Goal: Task Accomplishment & Management: Use online tool/utility

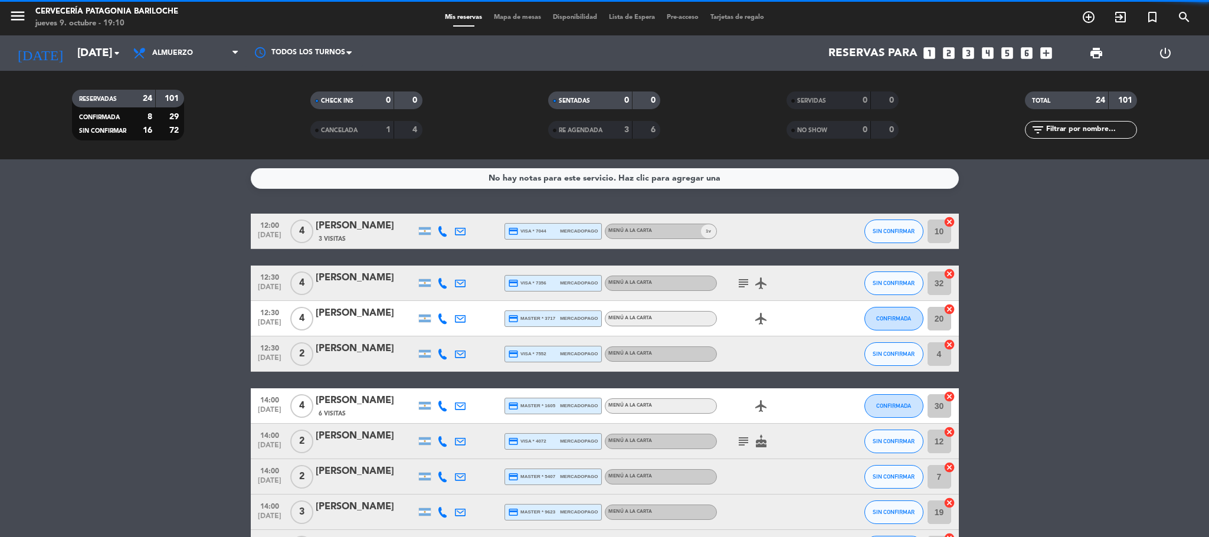
scroll to position [702, 0]
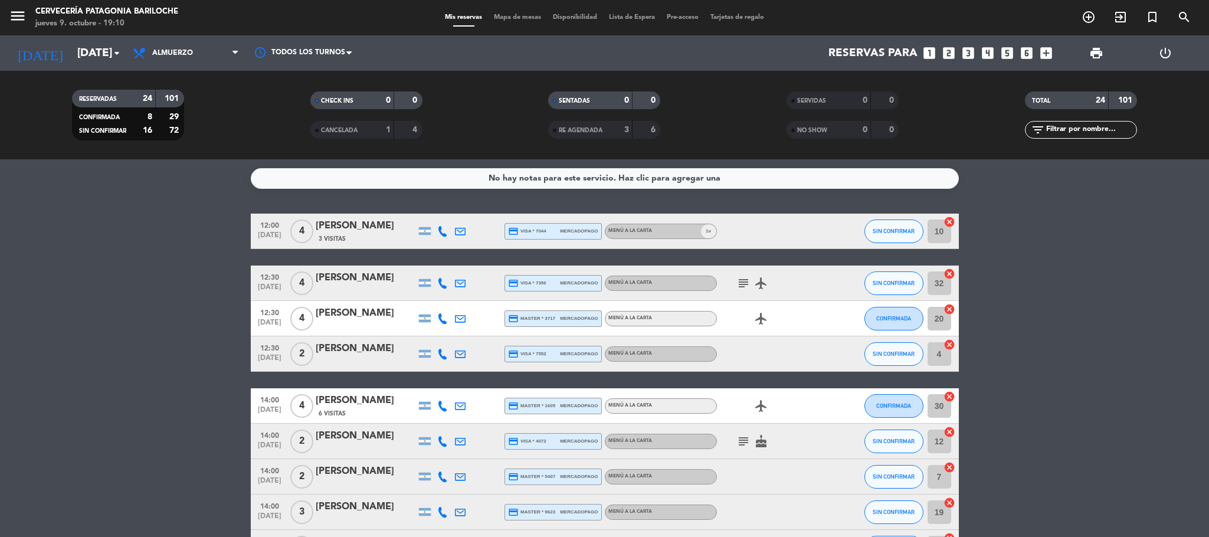
click at [521, 20] on span "Mapa de mesas" at bounding box center [517, 17] width 59 height 6
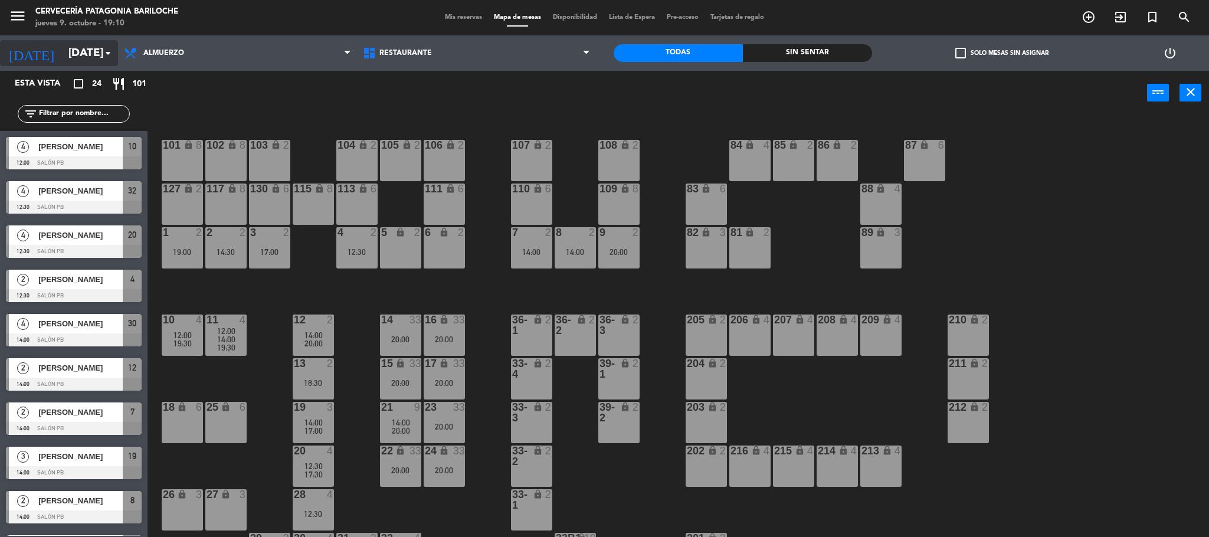
click at [63, 55] on input "[DATE]" at bounding box center [134, 53] width 142 height 25
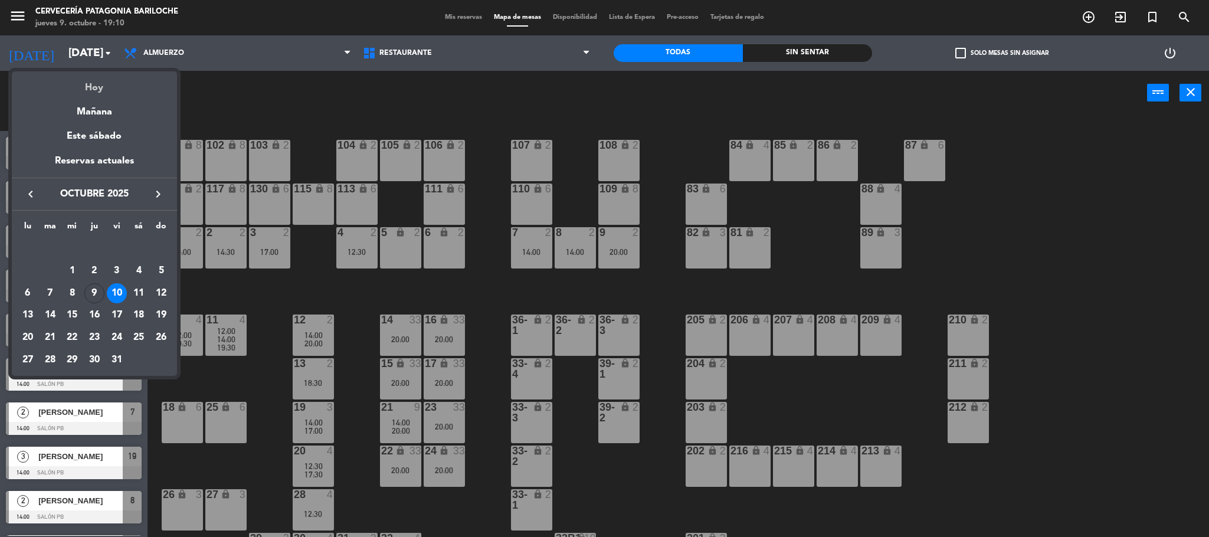
click at [83, 94] on div "Hoy" at bounding box center [94, 83] width 165 height 24
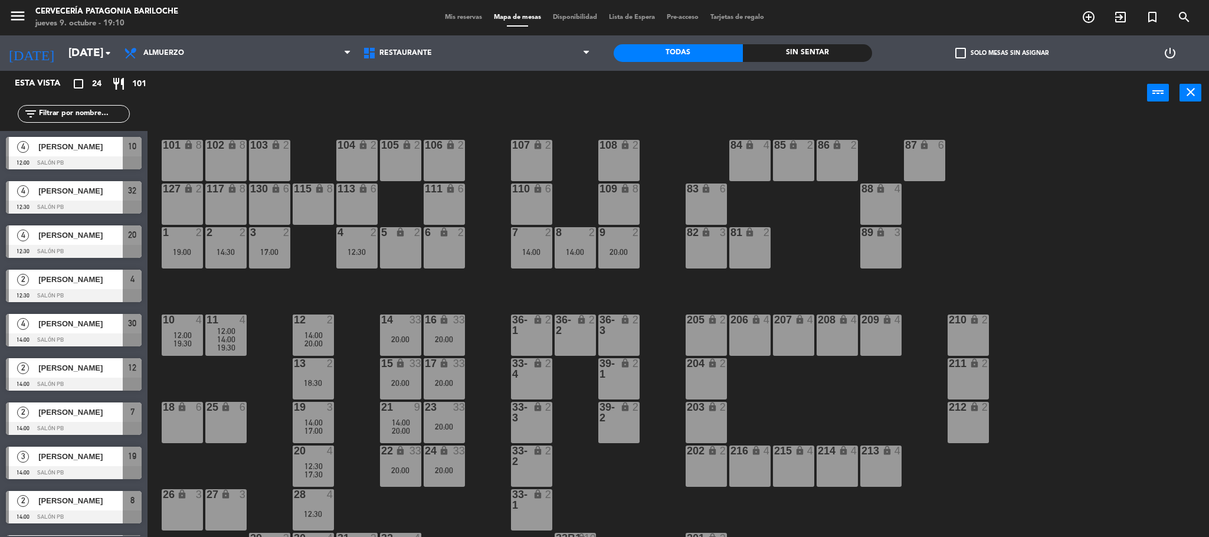
type input "[DEMOGRAPHIC_DATA][DATE]"
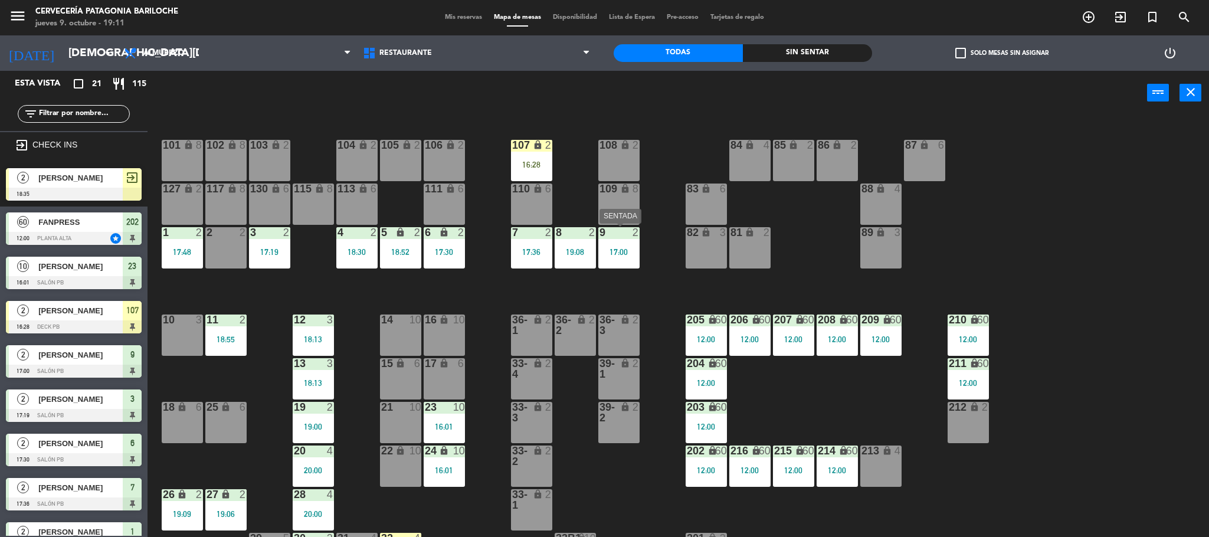
click at [629, 252] on div "17:00" at bounding box center [619, 252] width 41 height 8
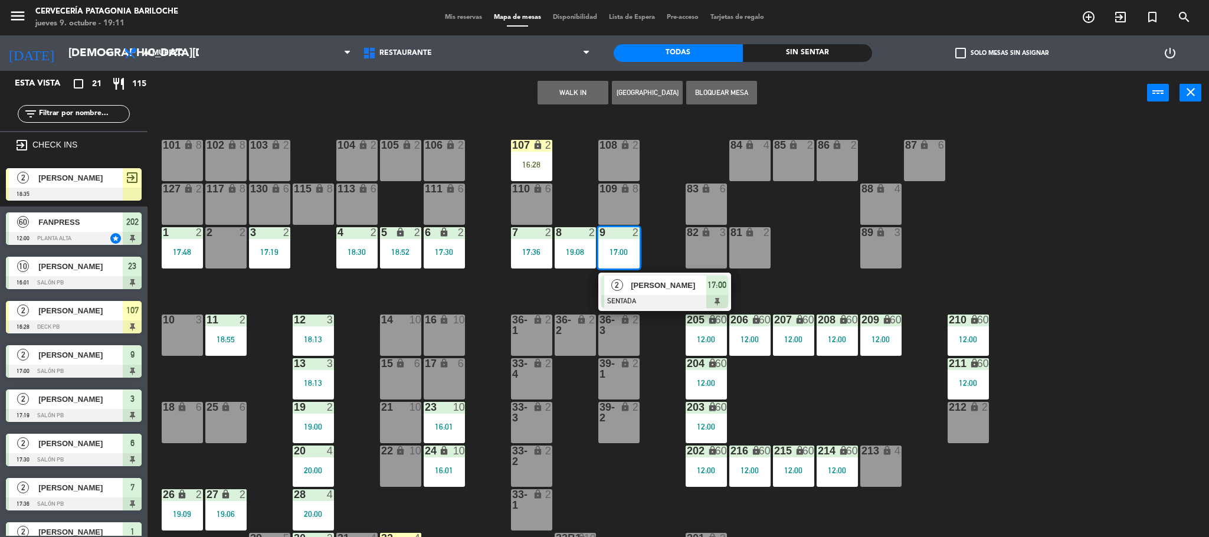
click at [646, 283] on span "[PERSON_NAME]" at bounding box center [669, 285] width 76 height 12
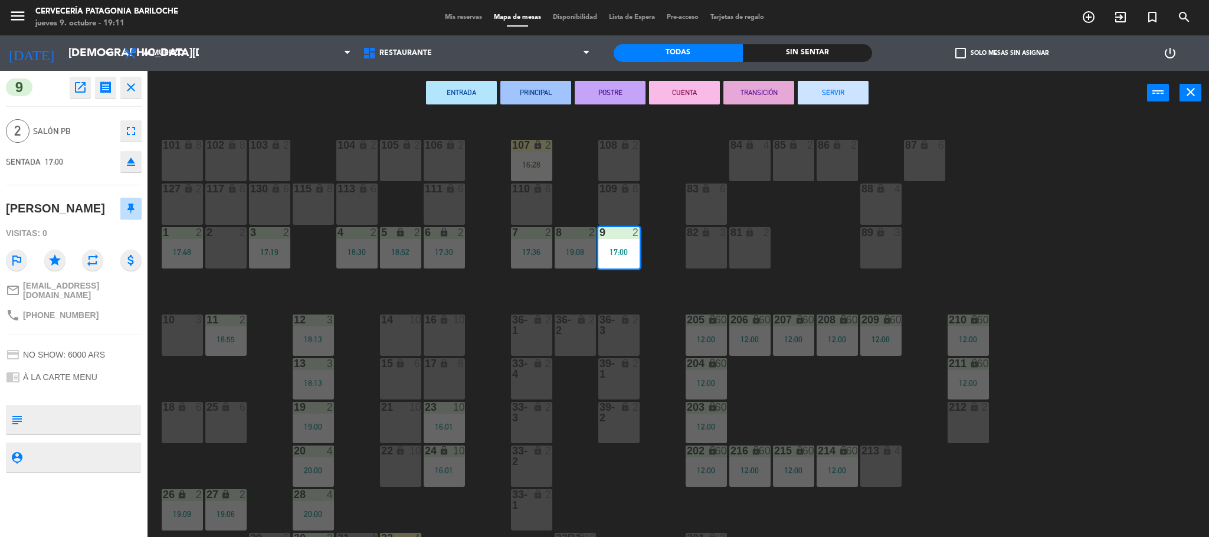
click at [824, 99] on button "SERVIR" at bounding box center [833, 93] width 71 height 24
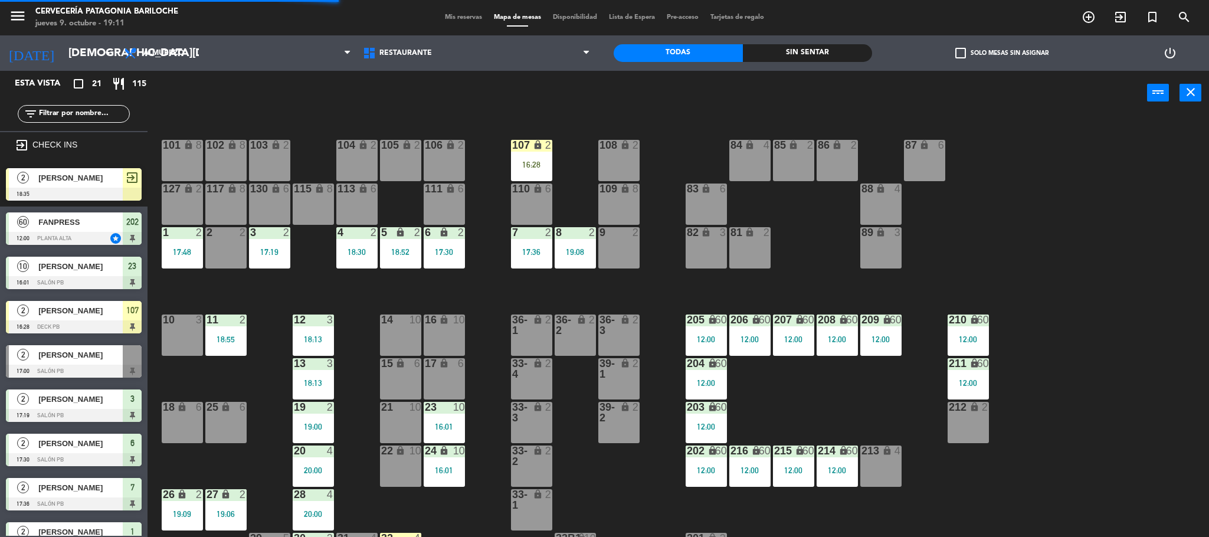
click at [583, 241] on div "8 2 19:08" at bounding box center [575, 247] width 41 height 41
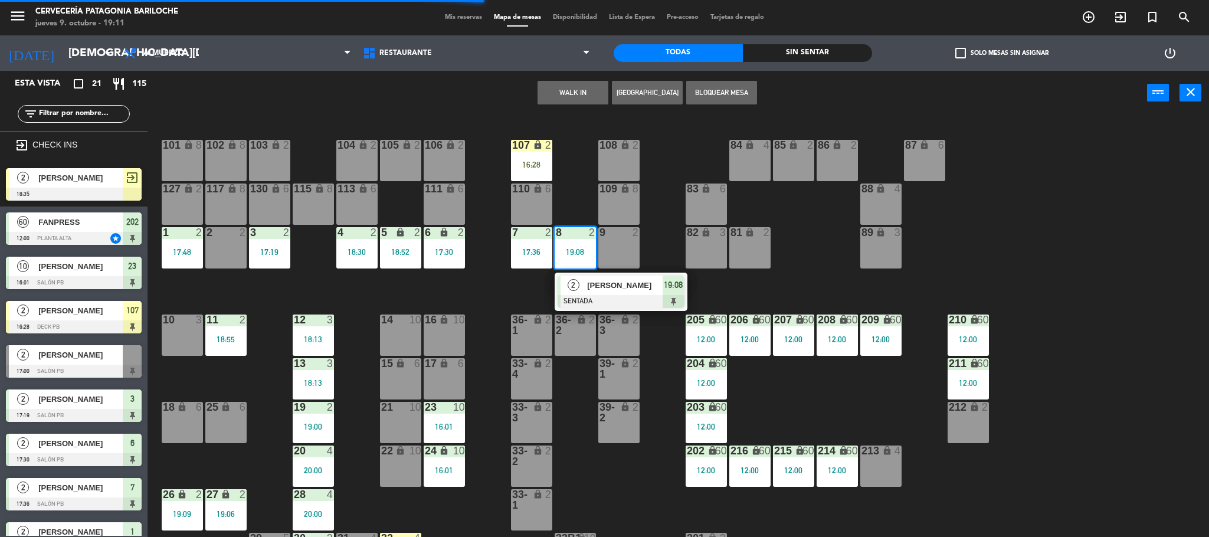
click at [594, 287] on span "[PERSON_NAME]" at bounding box center [625, 285] width 76 height 12
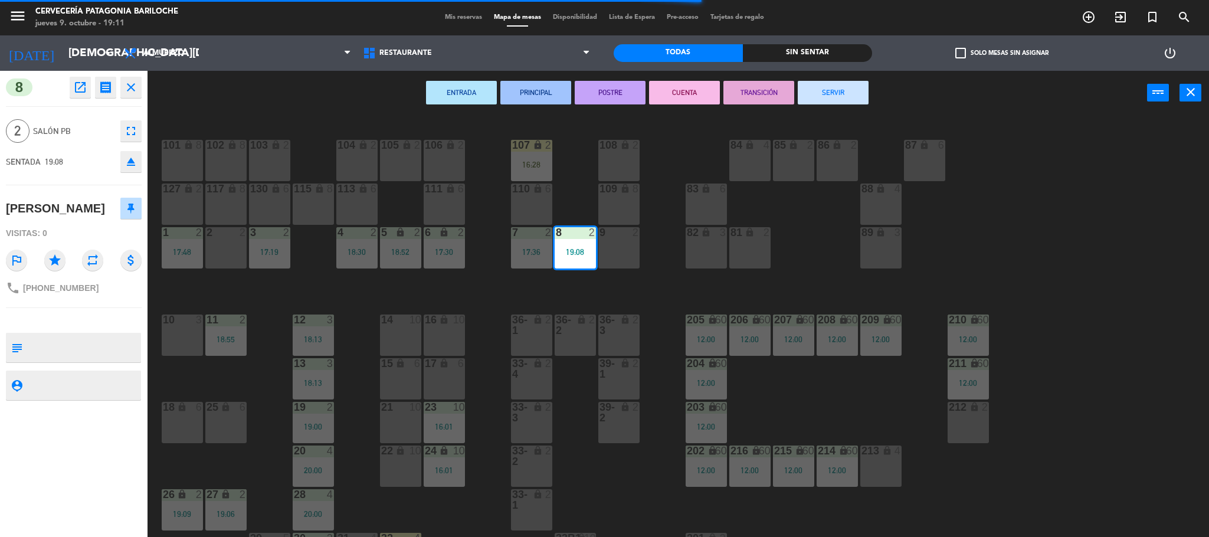
click at [617, 264] on div "9 2" at bounding box center [619, 247] width 41 height 41
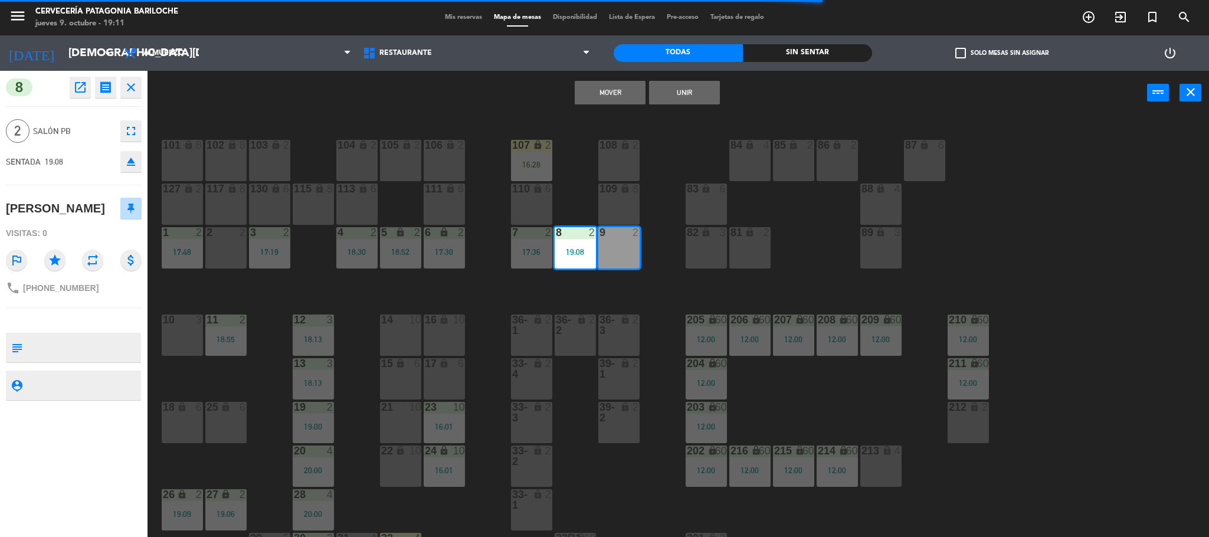
click at [591, 100] on button "Mover" at bounding box center [610, 93] width 71 height 24
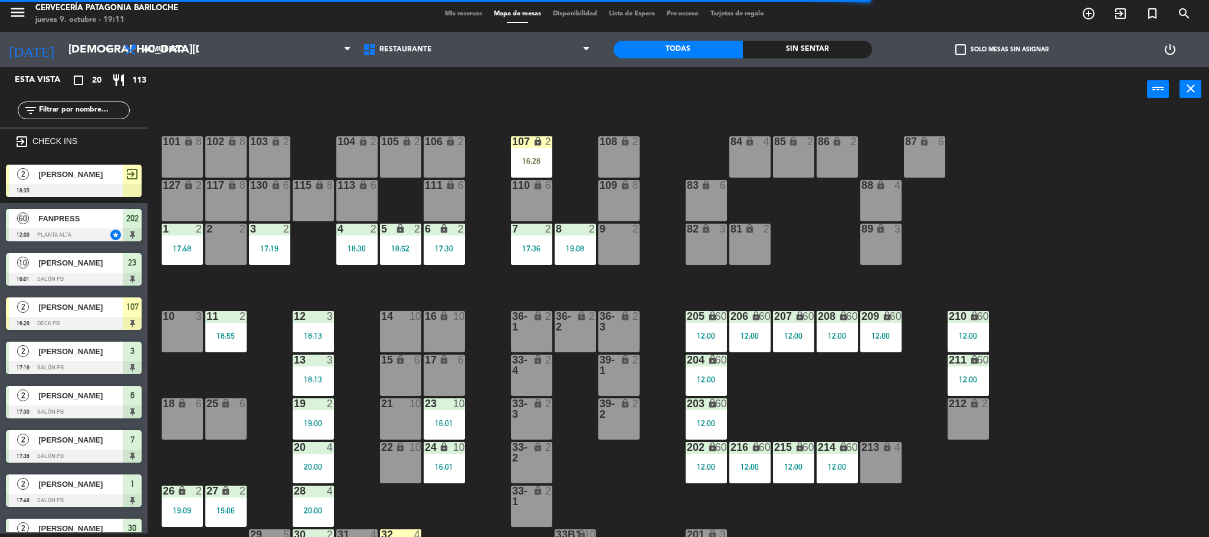
scroll to position [209, 0]
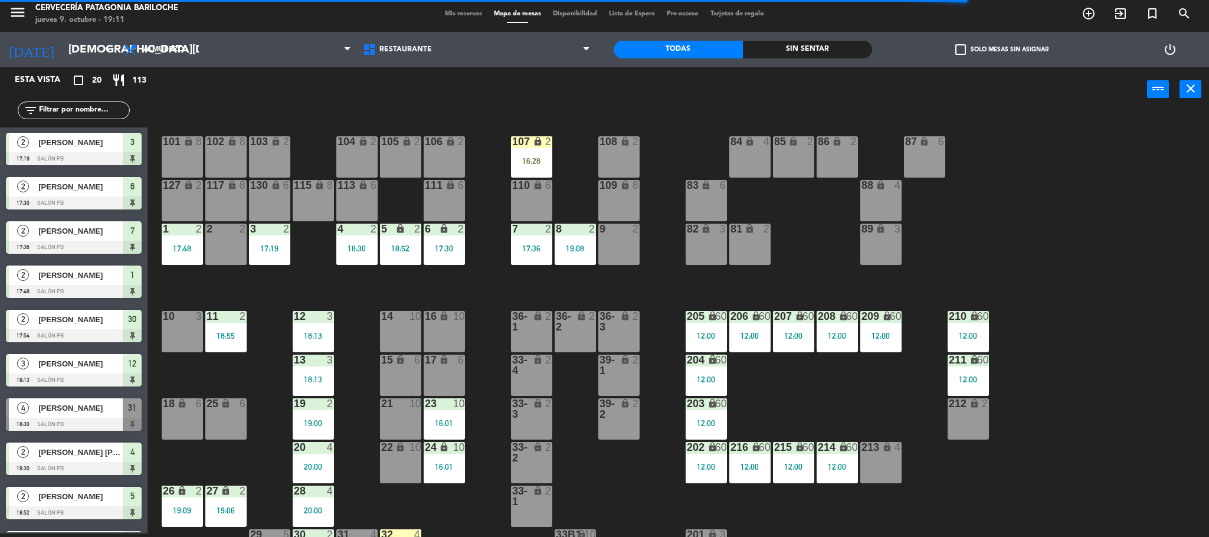
click at [650, 279] on div "101 lock 8 102 lock 8 104 lock 2 105 lock 2 106 lock 2 103 lock 2 107 lock 2 16…" at bounding box center [684, 326] width 1050 height 422
click at [688, 319] on div "205" at bounding box center [687, 316] width 1 height 11
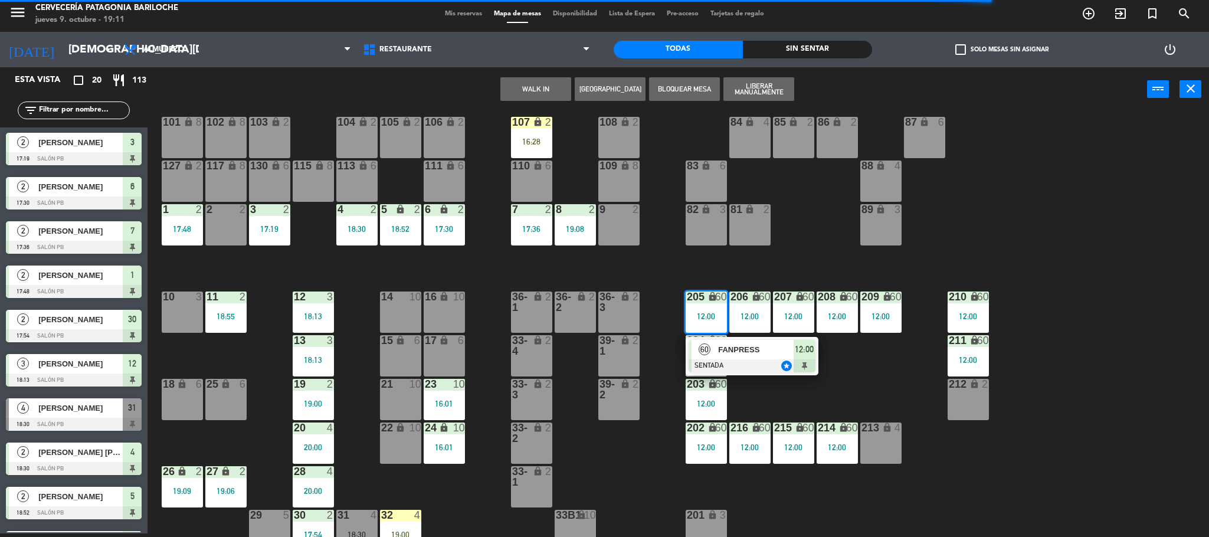
scroll to position [32, 0]
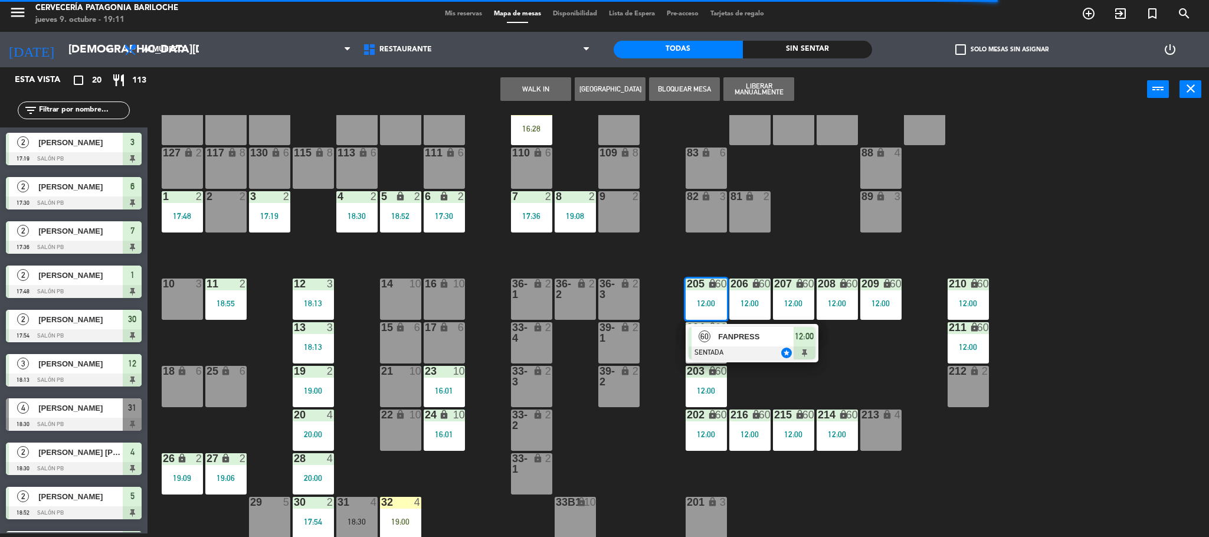
click at [703, 335] on span "60" at bounding box center [705, 337] width 12 height 12
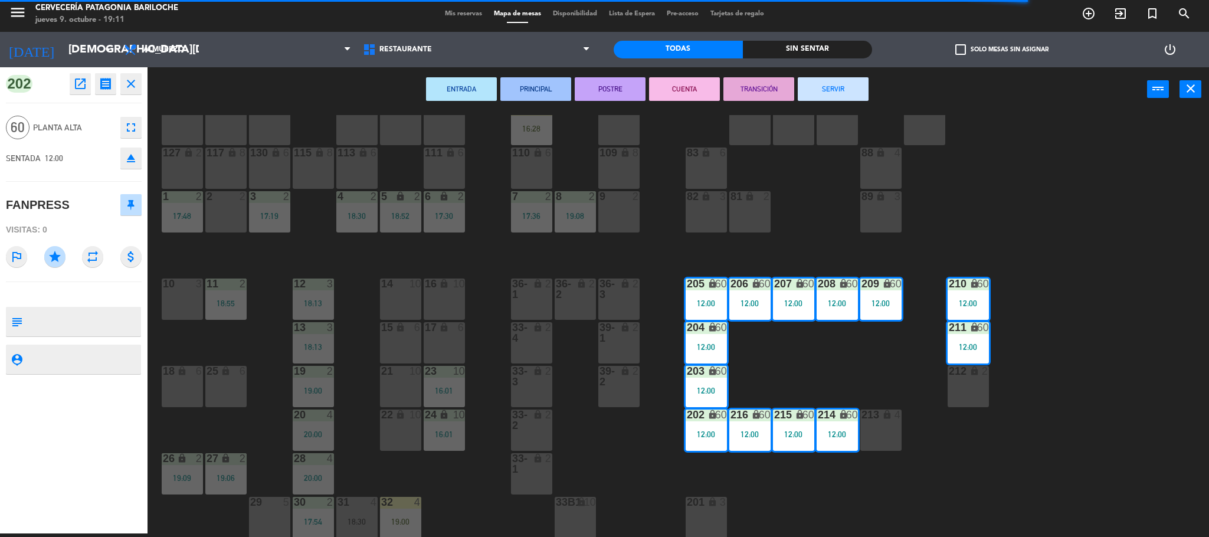
click at [843, 90] on button "SERVIR" at bounding box center [833, 89] width 71 height 24
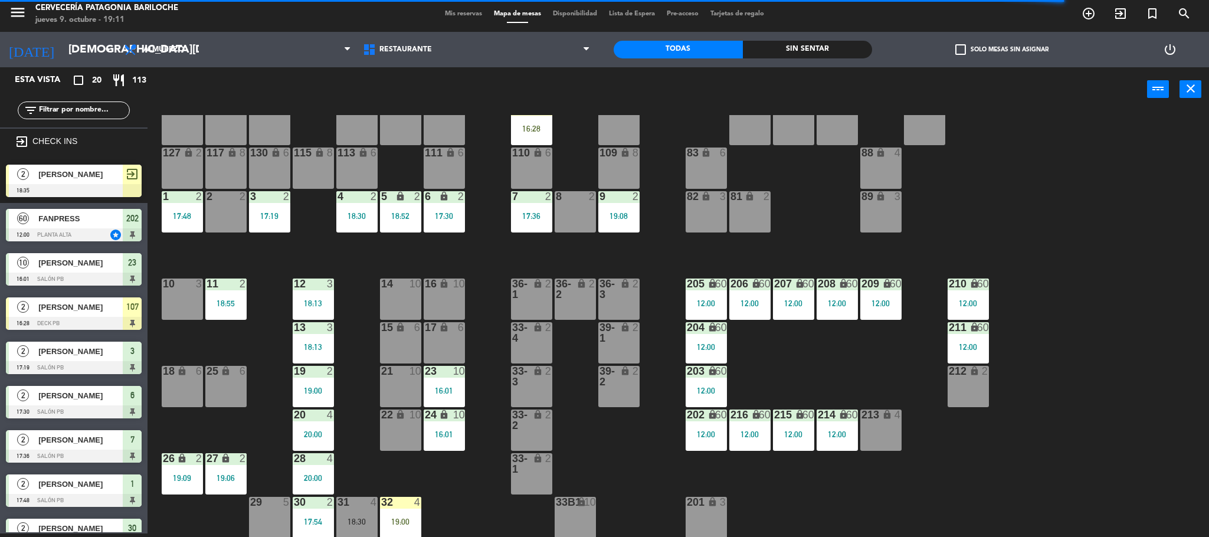
click at [592, 241] on div "101 lock 8 102 lock 8 104 lock 2 105 lock 2 106 lock 2 103 lock 2 107 lock 2 16…" at bounding box center [684, 326] width 1050 height 422
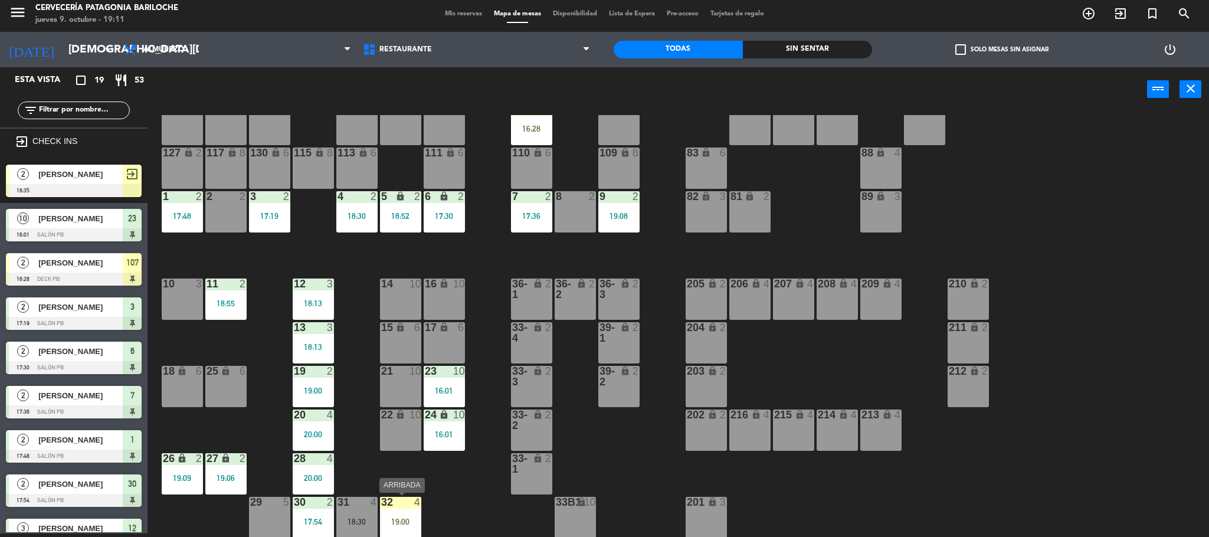
click at [392, 506] on div at bounding box center [400, 502] width 19 height 11
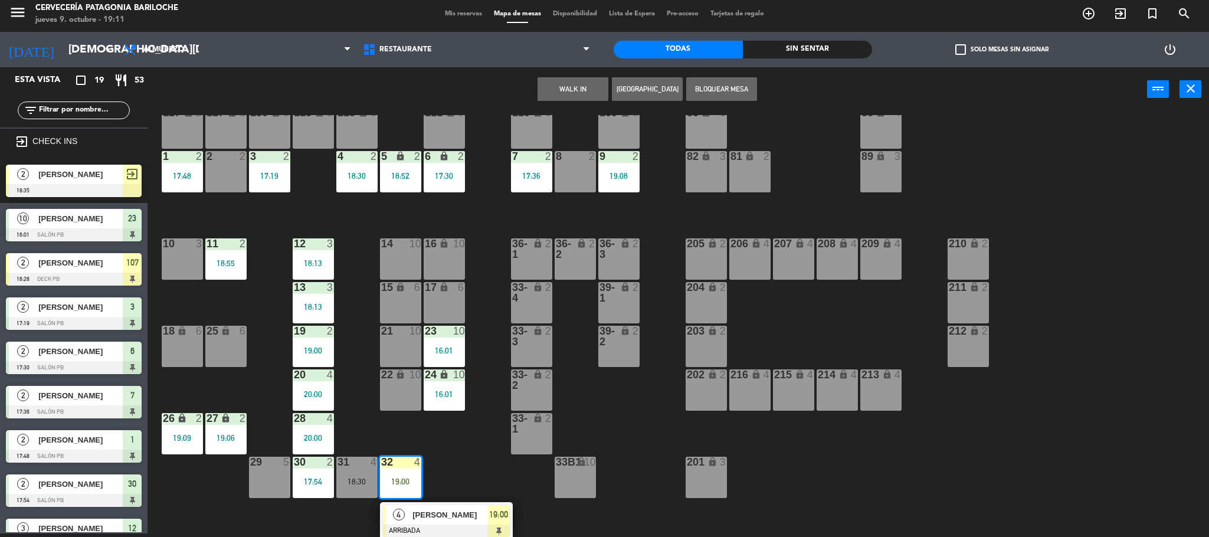
scroll to position [75, 0]
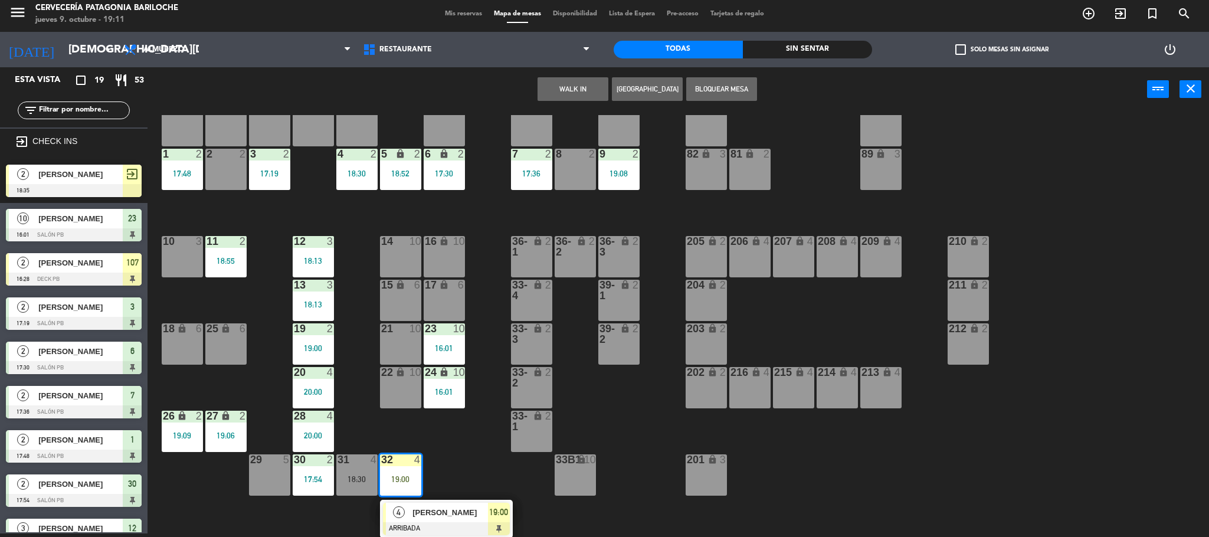
click at [432, 524] on div at bounding box center [446, 528] width 127 height 13
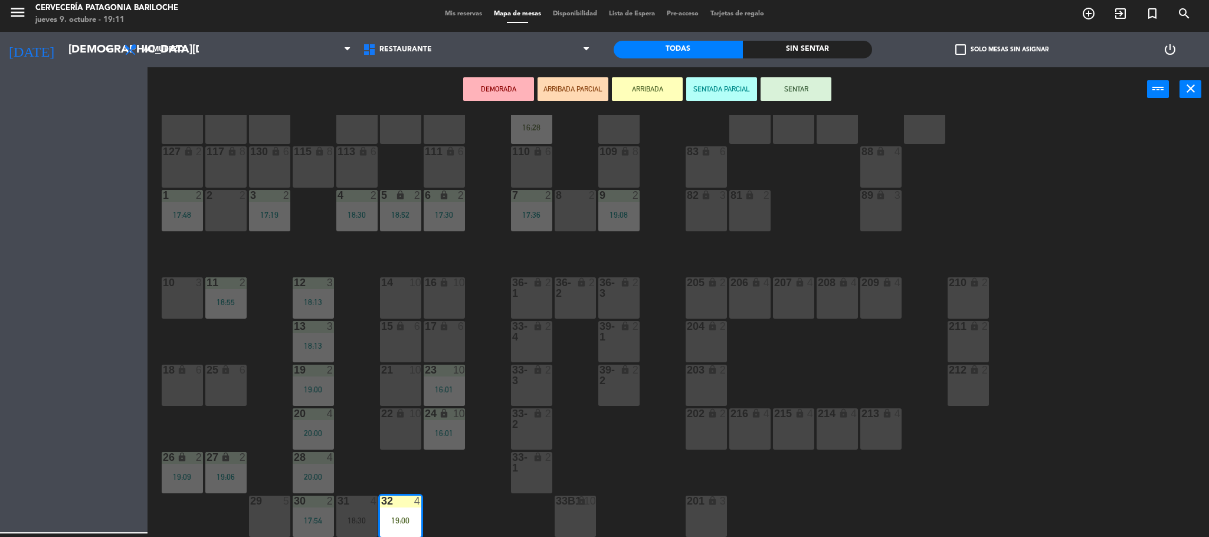
scroll to position [32, 0]
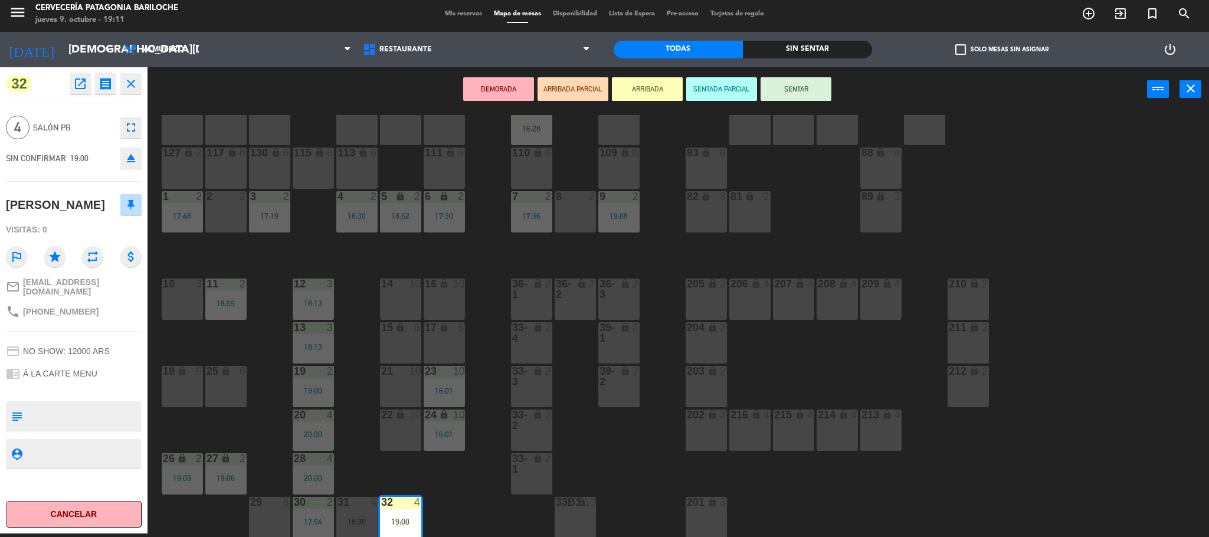
click at [804, 81] on button "SENTAR" at bounding box center [796, 89] width 71 height 24
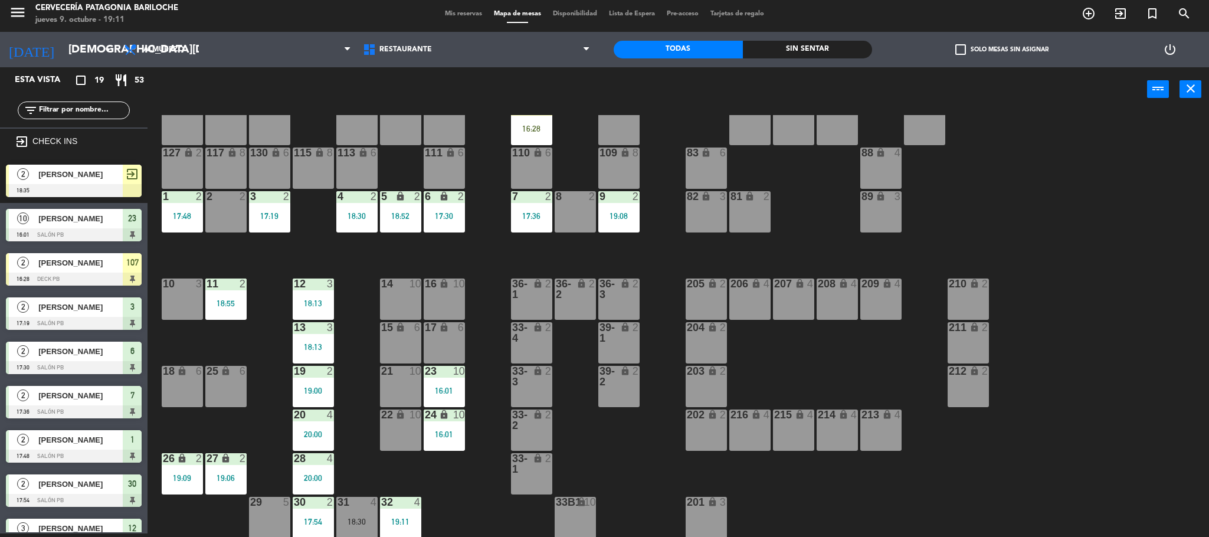
scroll to position [45, 0]
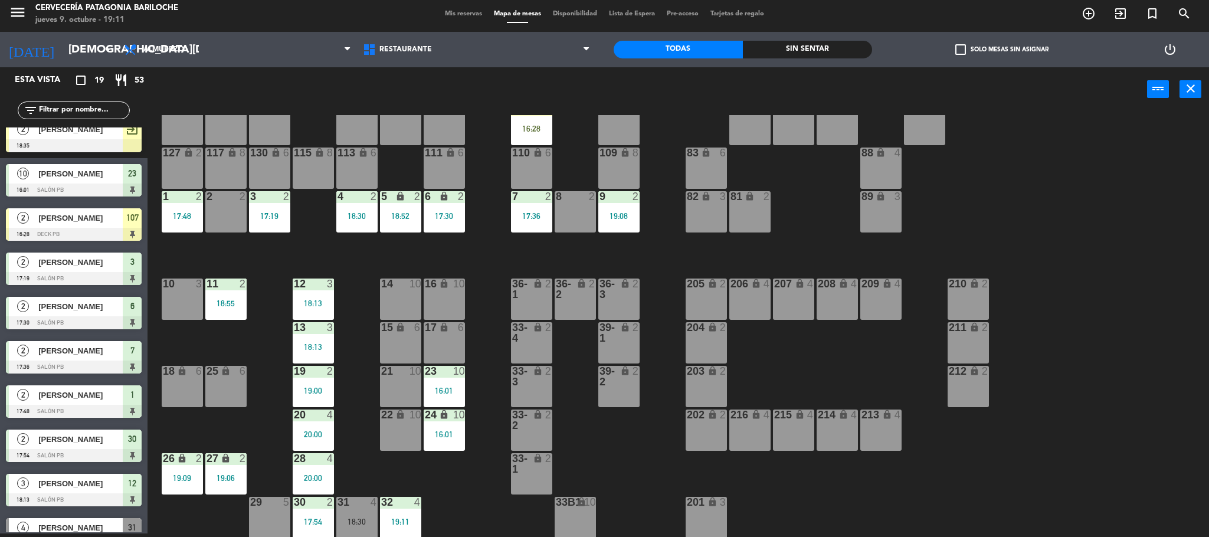
click at [316, 296] on div "12 3 18:13" at bounding box center [313, 299] width 41 height 41
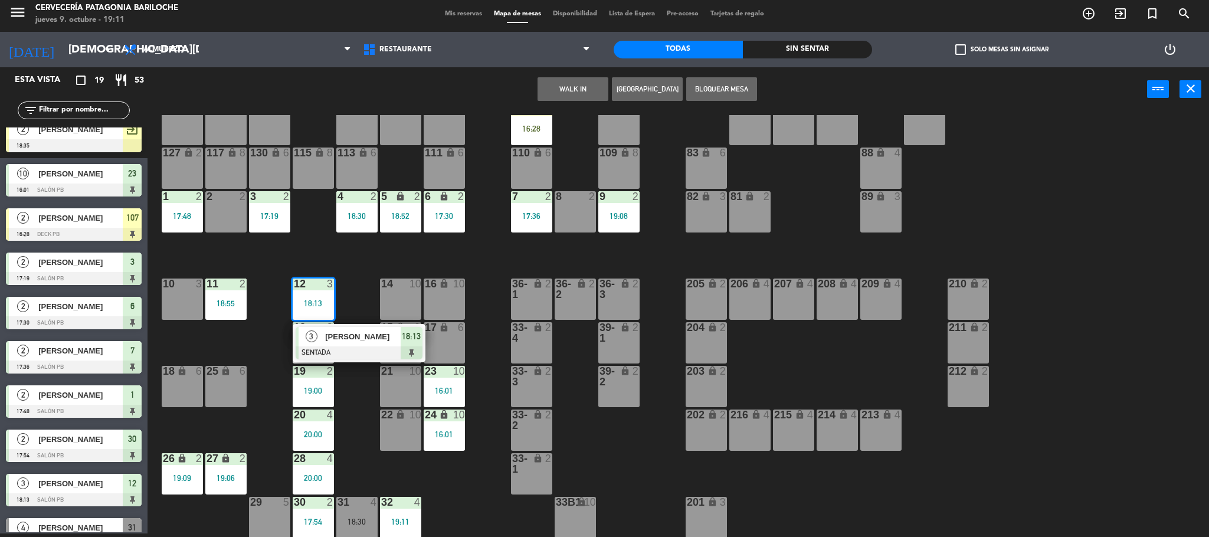
click at [335, 354] on div at bounding box center [359, 352] width 127 height 13
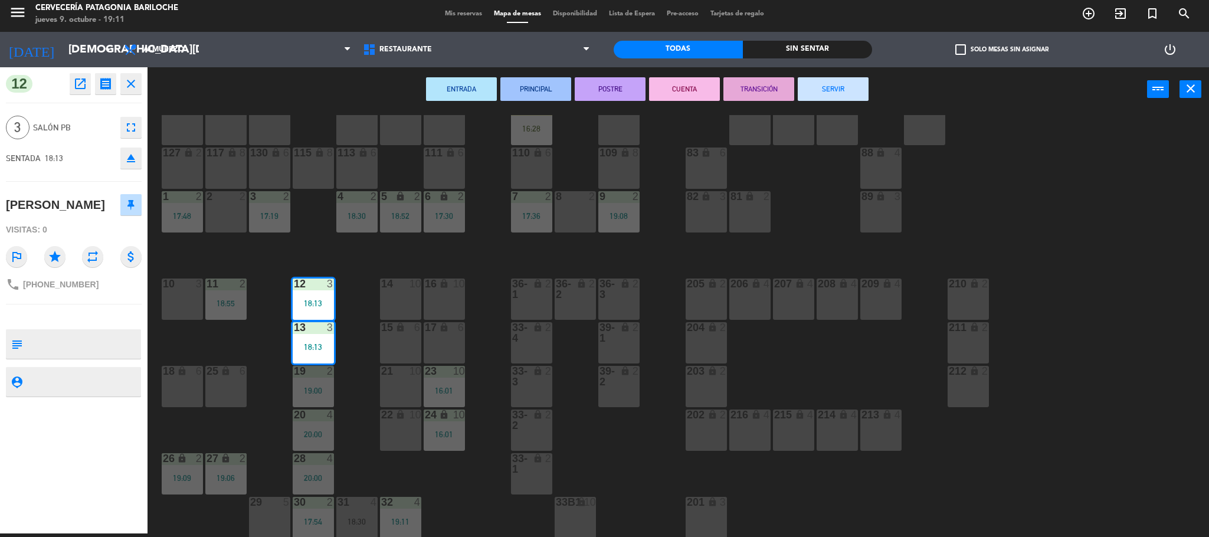
click at [862, 82] on button "SERVIR" at bounding box center [833, 89] width 71 height 24
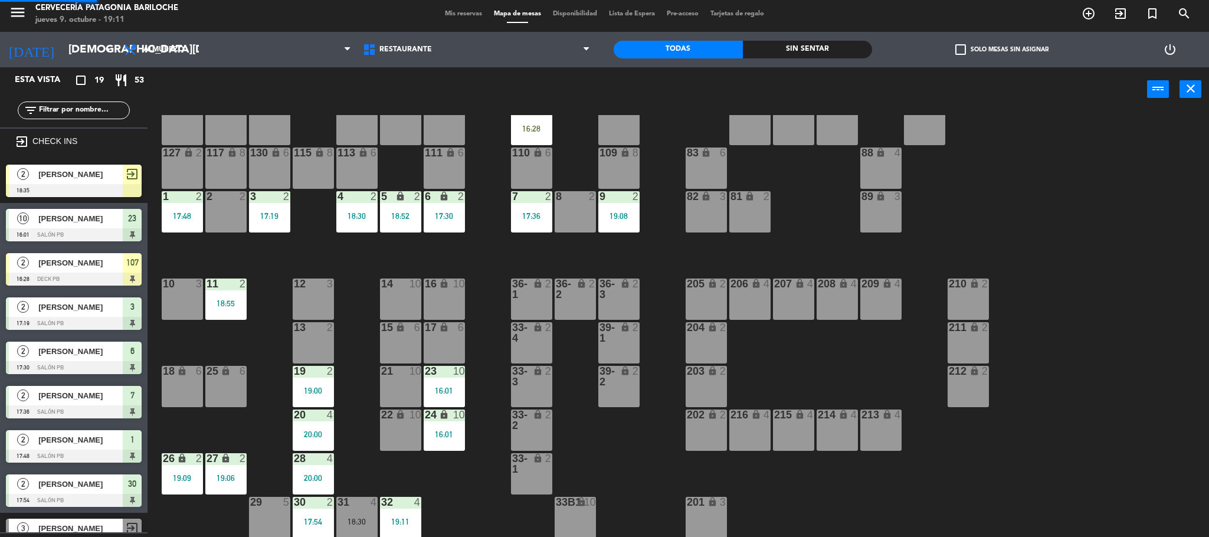
scroll to position [4, 0]
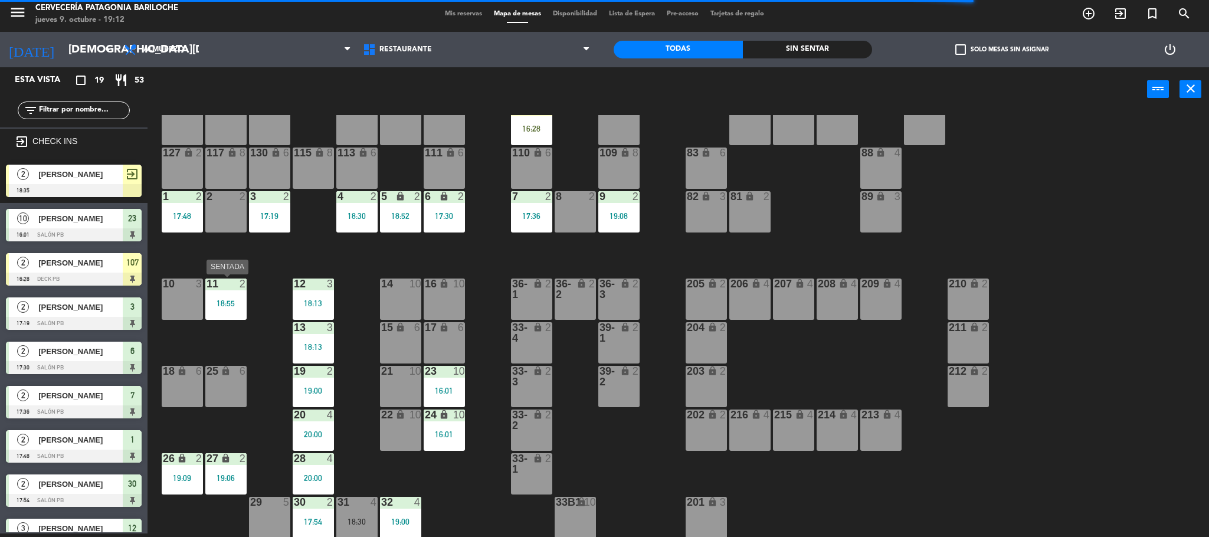
click at [218, 302] on div "18:55" at bounding box center [225, 303] width 41 height 8
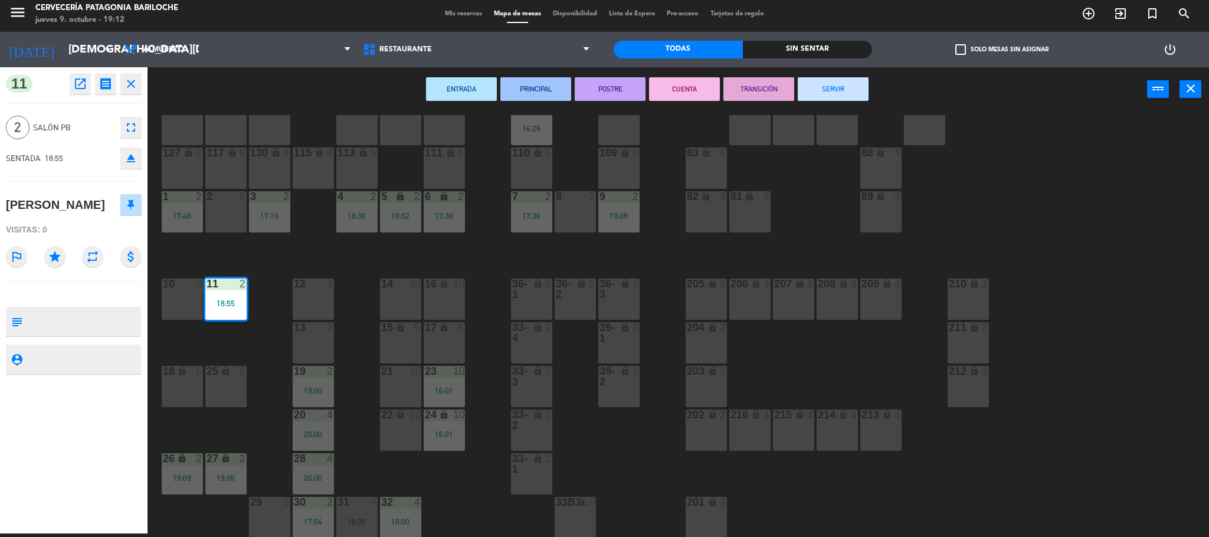
click at [852, 80] on button "SERVIR" at bounding box center [833, 89] width 71 height 24
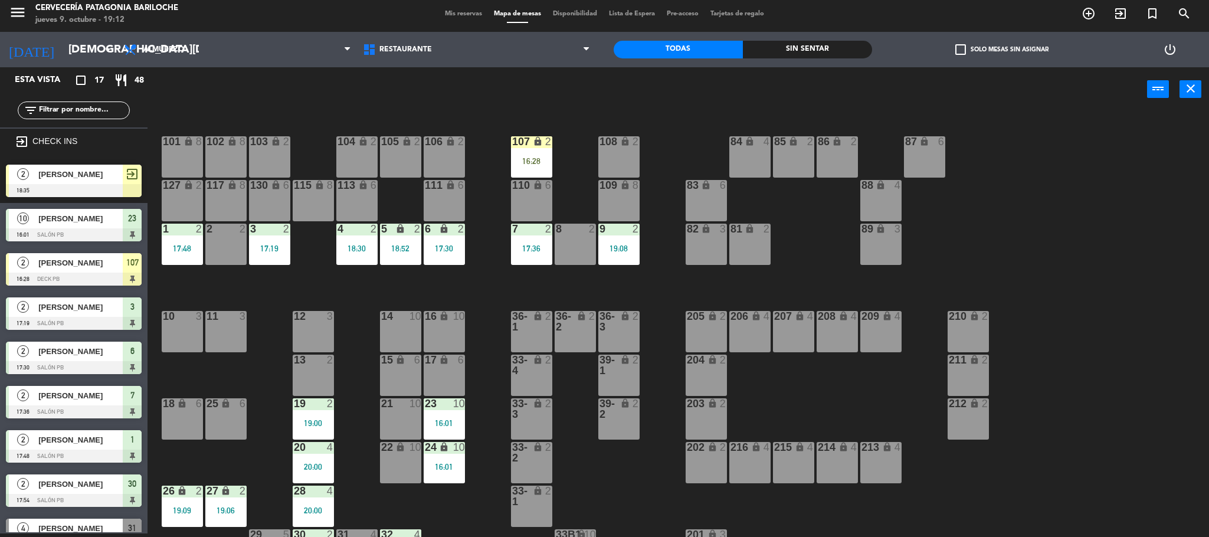
scroll to position [32, 0]
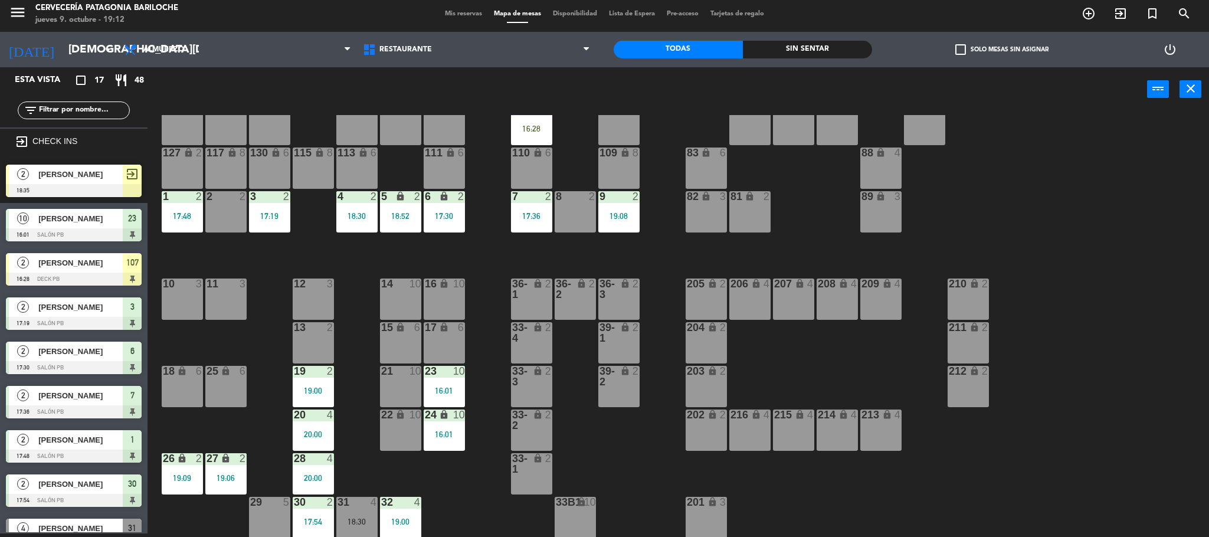
click at [324, 400] on div "19 2 19:00" at bounding box center [313, 386] width 41 height 41
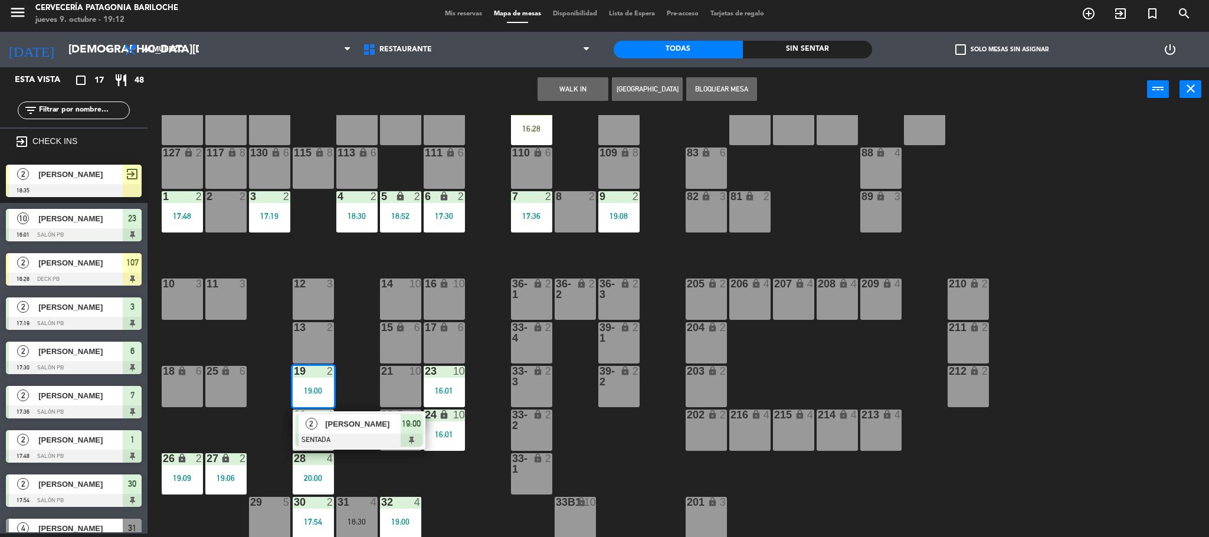
click at [215, 331] on div "101 lock 8 102 lock 8 104 lock 2 105 lock 2 106 lock 2 103 lock 2 107 lock 2 16…" at bounding box center [684, 326] width 1050 height 422
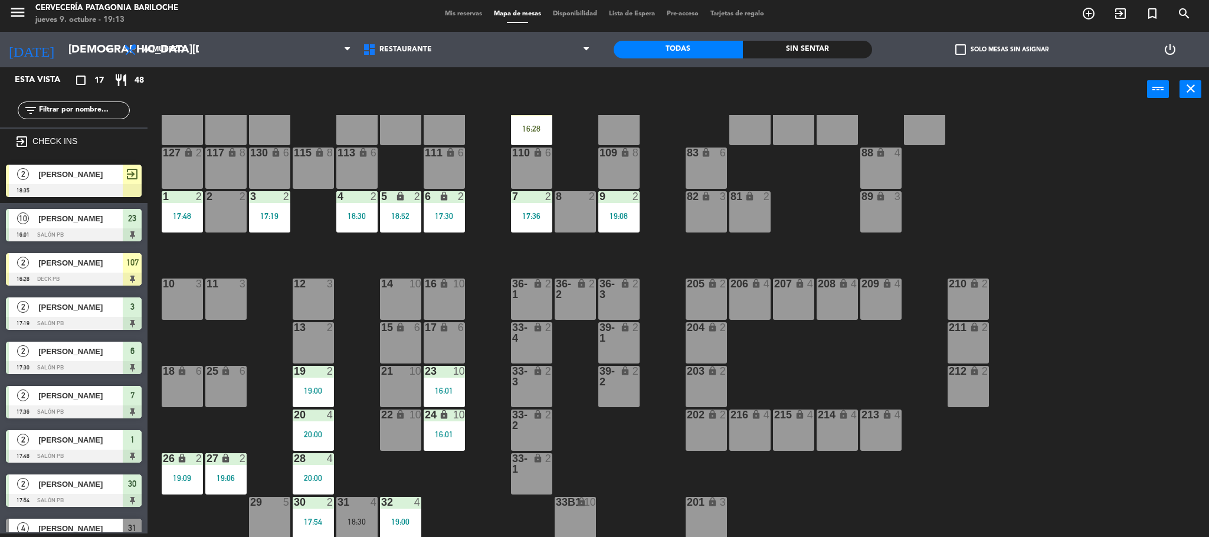
click at [174, 210] on div "1 2 17:48" at bounding box center [182, 211] width 41 height 41
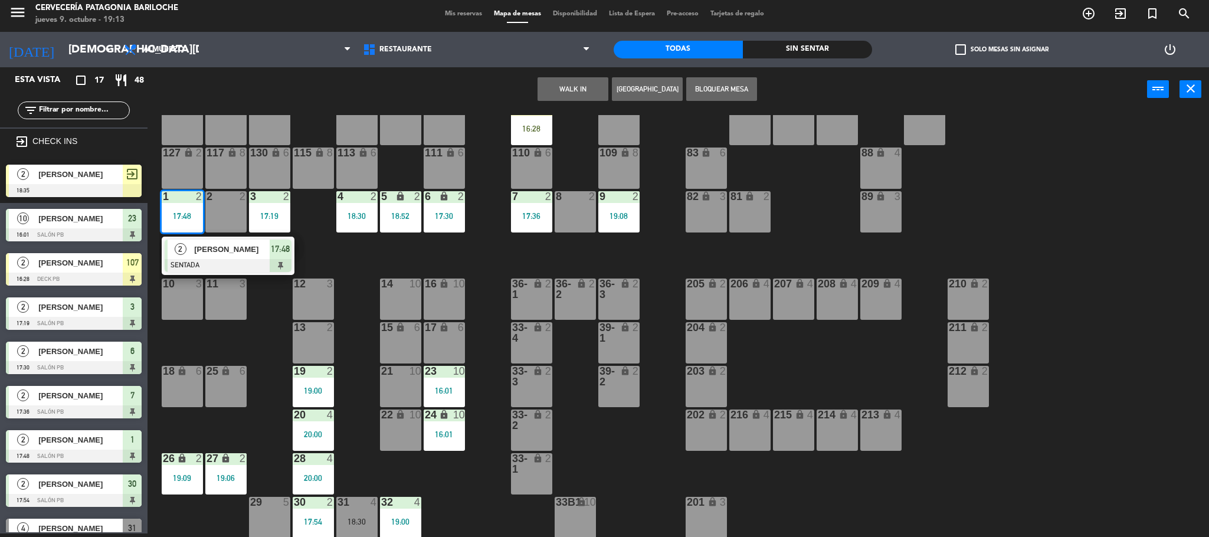
click at [207, 253] on span "[PERSON_NAME]" at bounding box center [232, 249] width 76 height 12
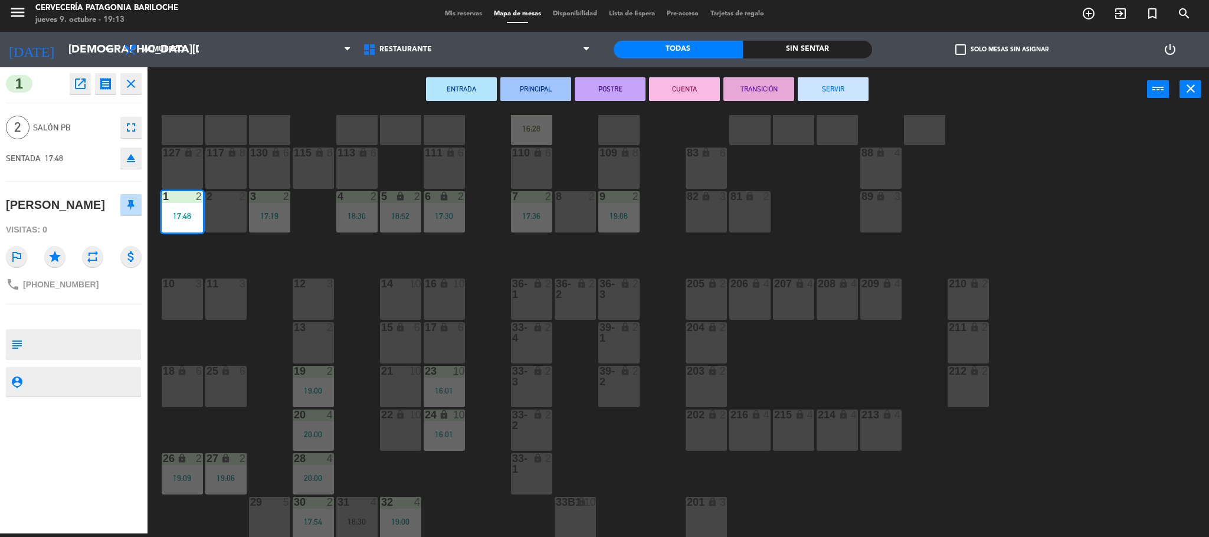
click at [841, 91] on button "SERVIR" at bounding box center [833, 89] width 71 height 24
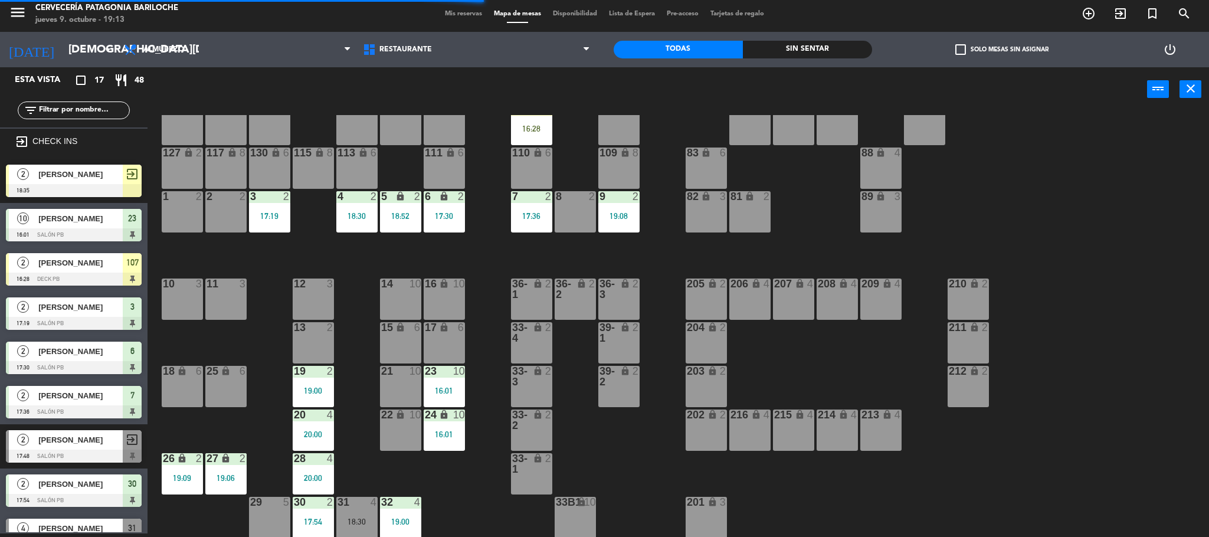
click at [303, 394] on div "19:00" at bounding box center [313, 391] width 41 height 8
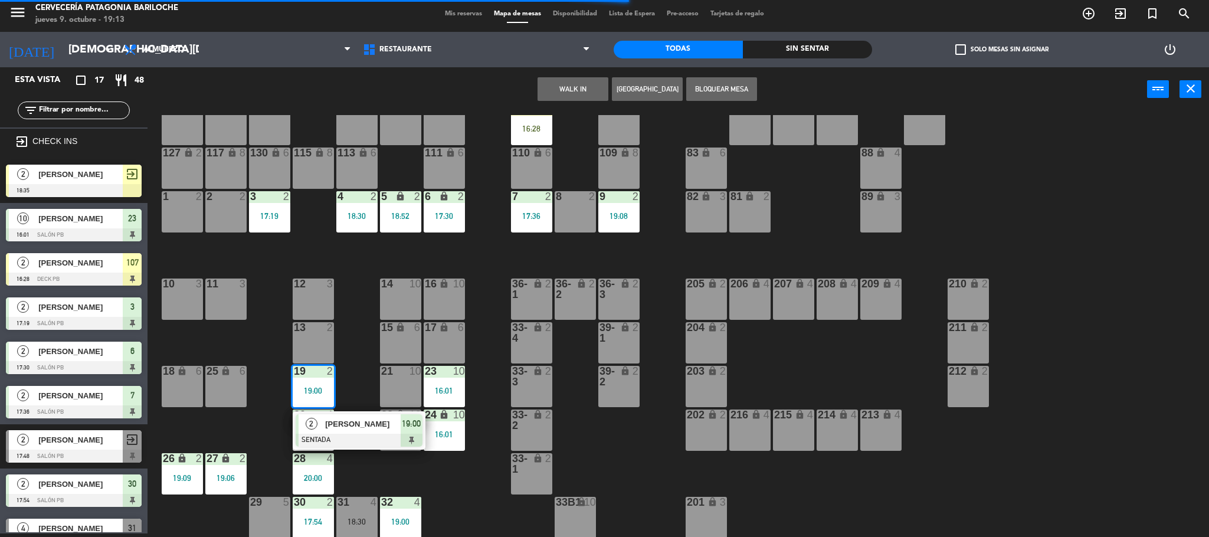
click at [338, 432] on div "[PERSON_NAME]" at bounding box center [362, 423] width 77 height 19
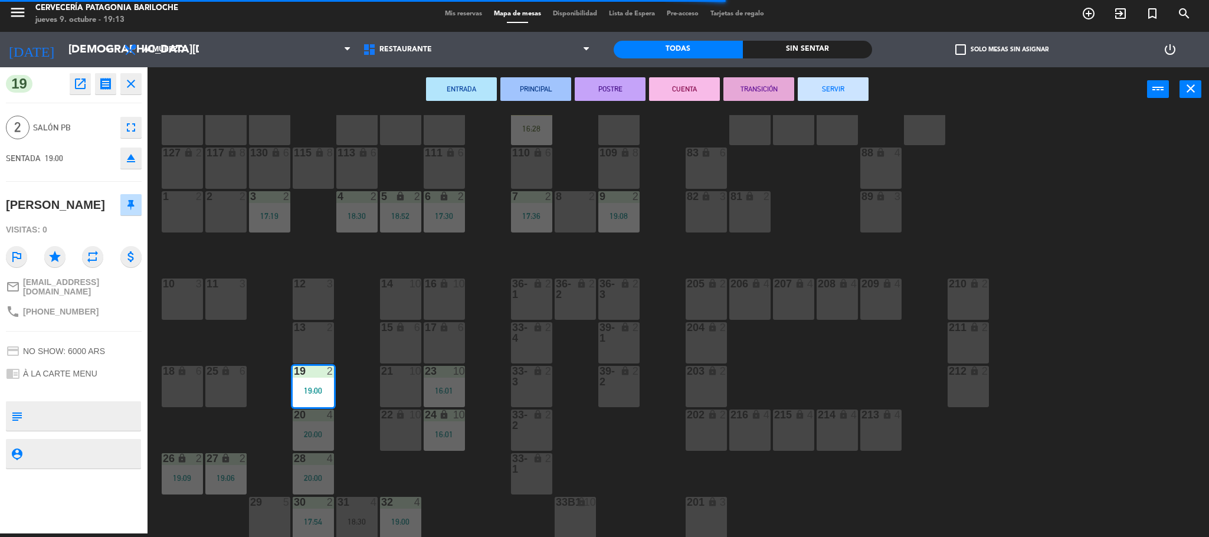
click at [193, 220] on div "1 2" at bounding box center [182, 211] width 41 height 41
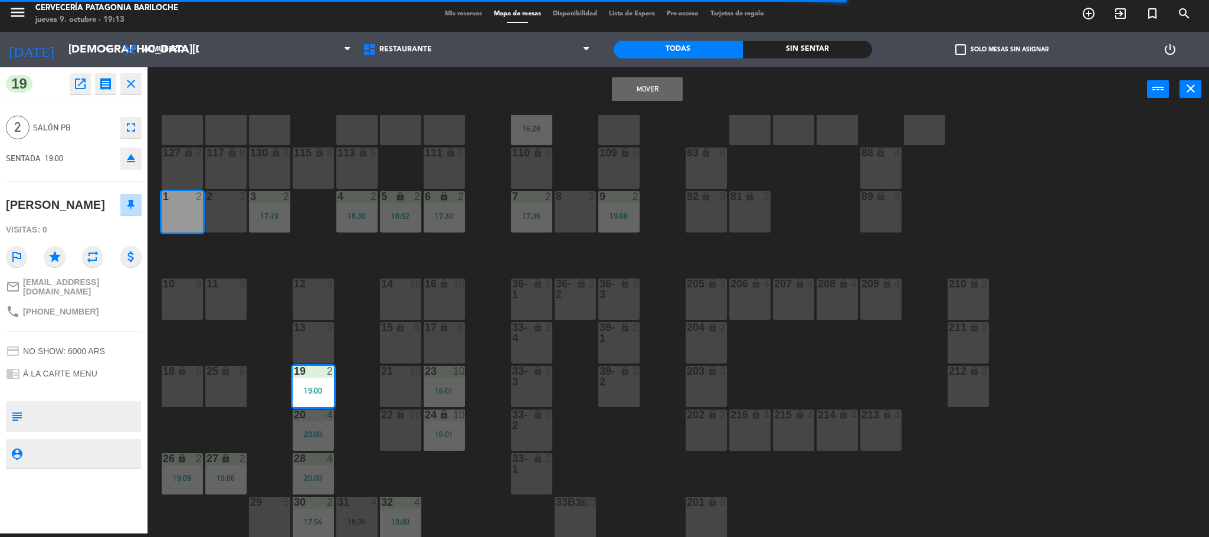
click at [648, 93] on button "Mover" at bounding box center [647, 89] width 71 height 24
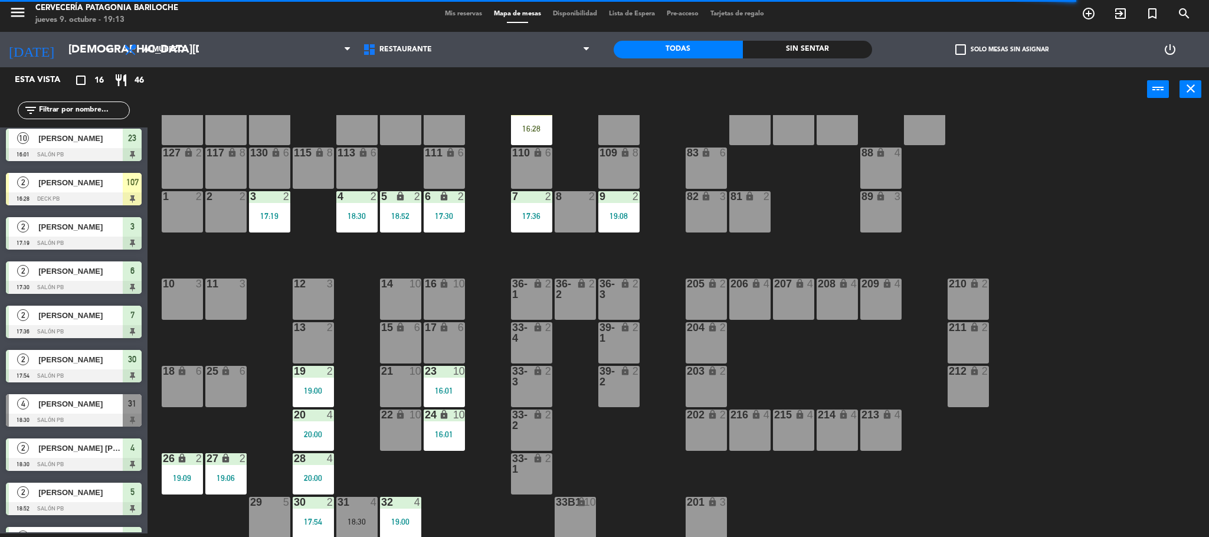
scroll to position [89, 0]
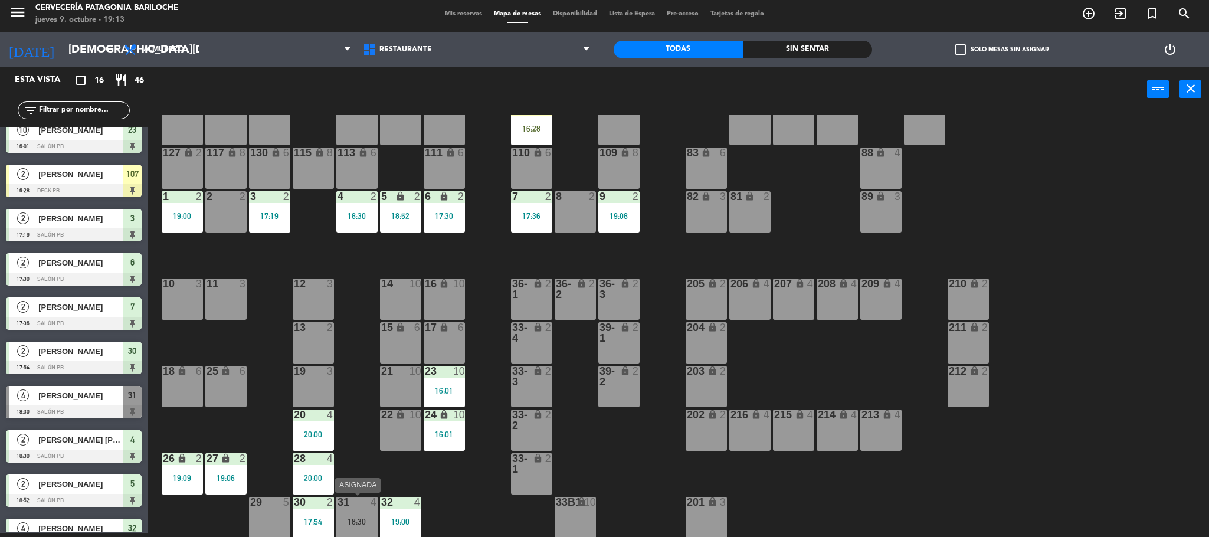
click at [349, 519] on div "18:30" at bounding box center [356, 522] width 41 height 8
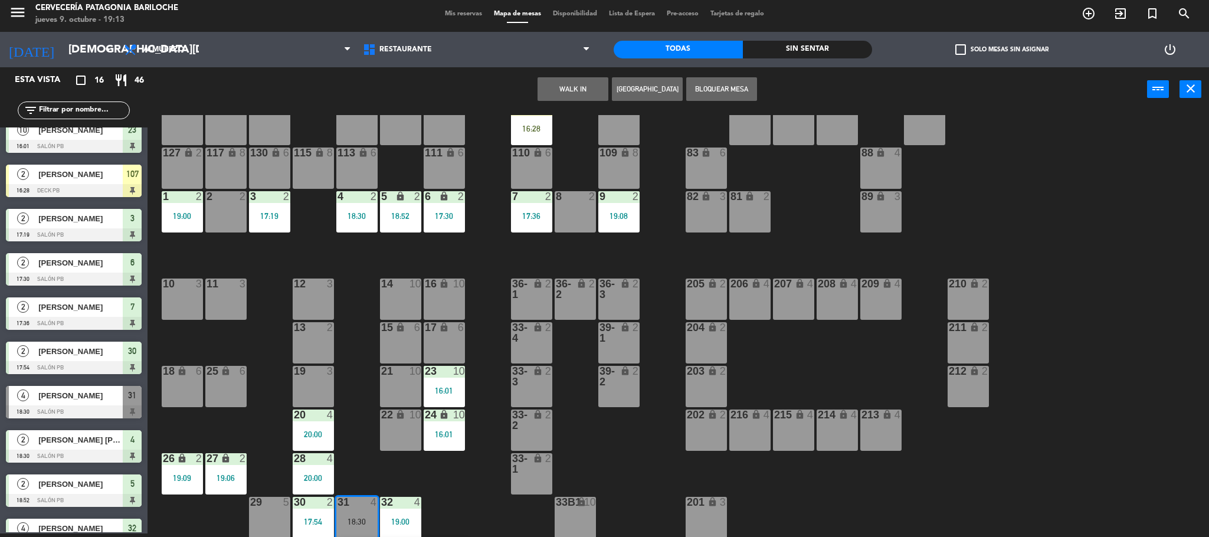
scroll to position [75, 0]
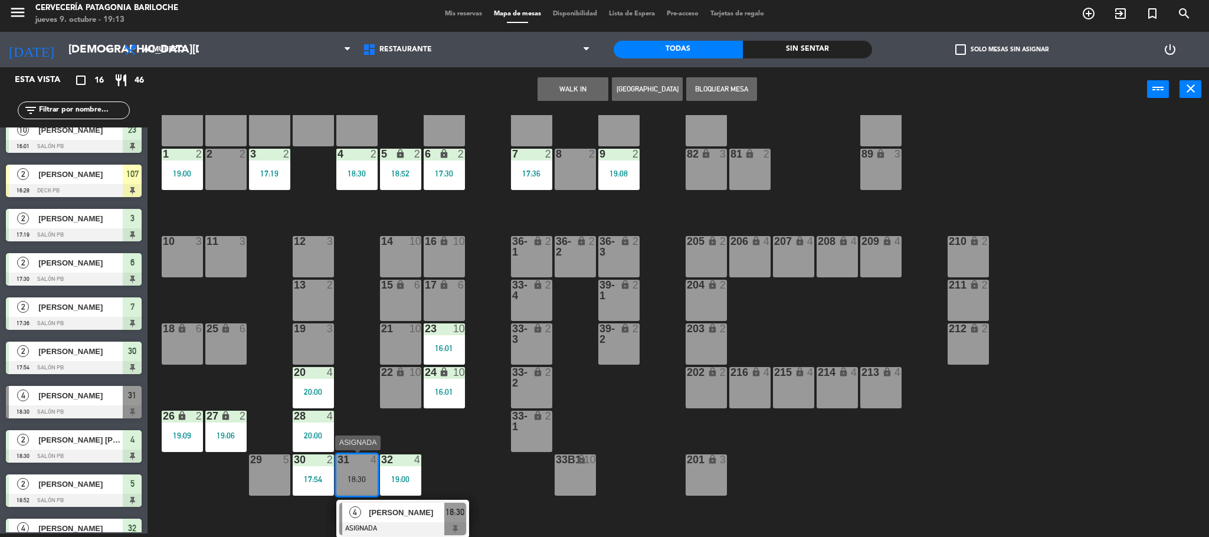
click at [424, 512] on span "[PERSON_NAME]" at bounding box center [407, 512] width 76 height 12
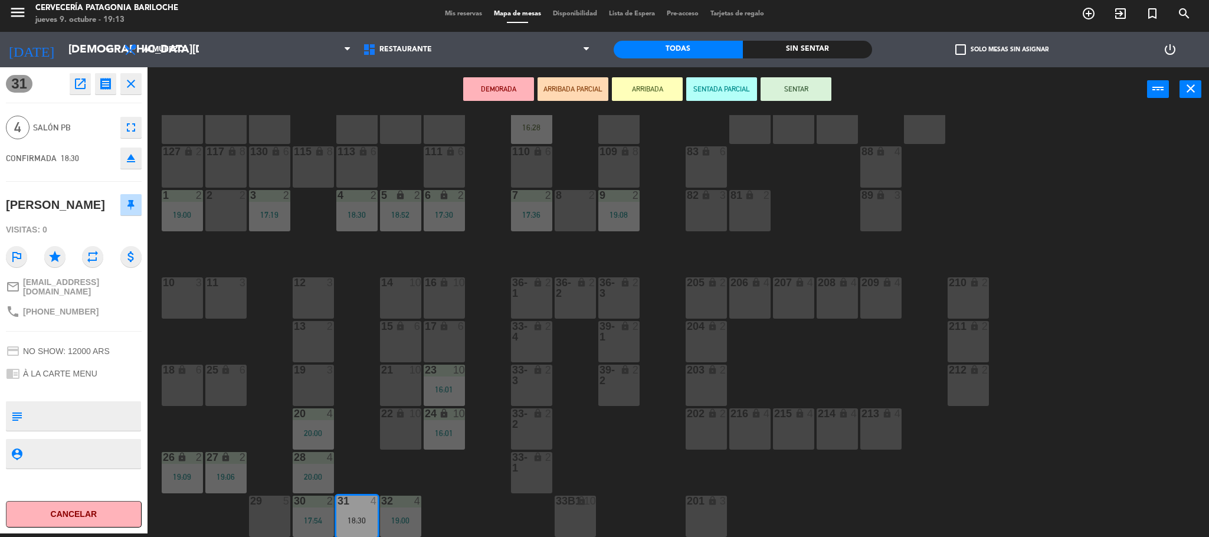
scroll to position [32, 0]
click at [310, 358] on div "13 2" at bounding box center [313, 342] width 41 height 41
click at [314, 303] on div "12 3" at bounding box center [313, 299] width 41 height 41
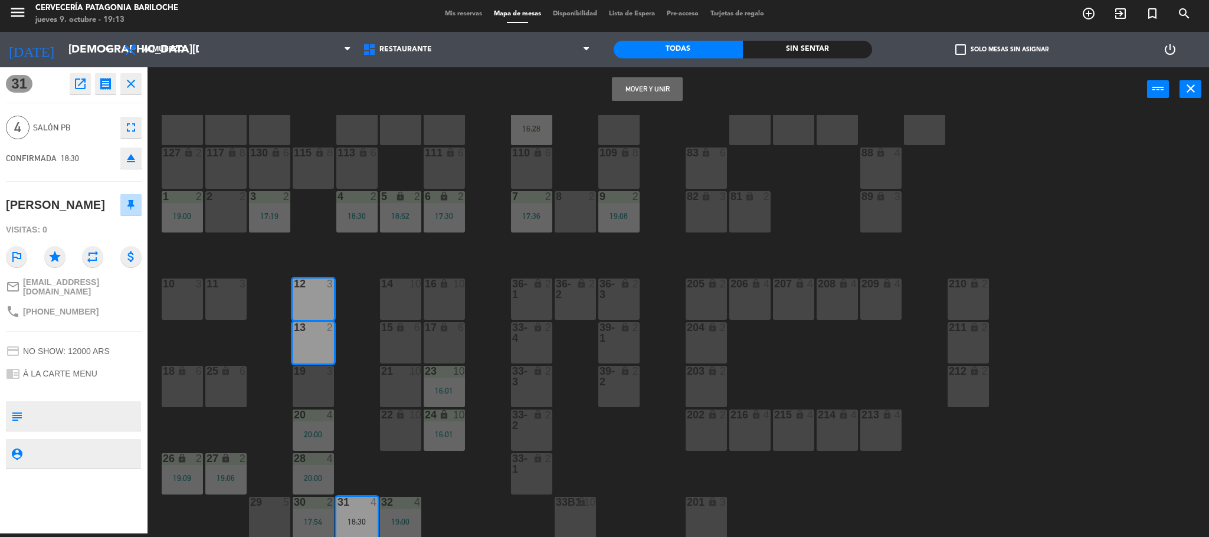
click at [656, 86] on button "Mover y Unir" at bounding box center [647, 89] width 71 height 24
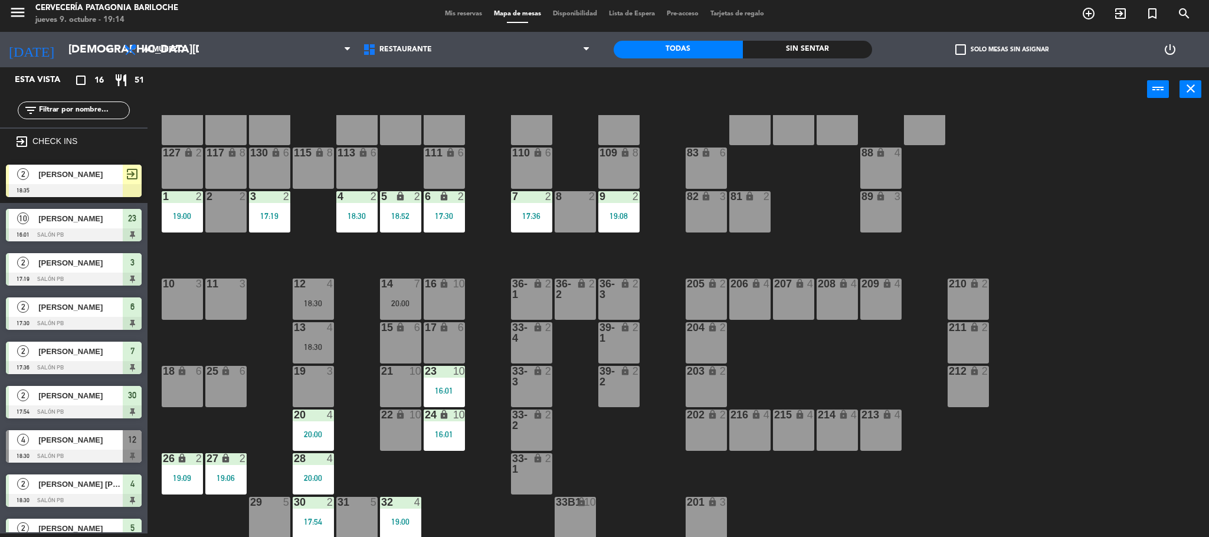
scroll to position [0, 0]
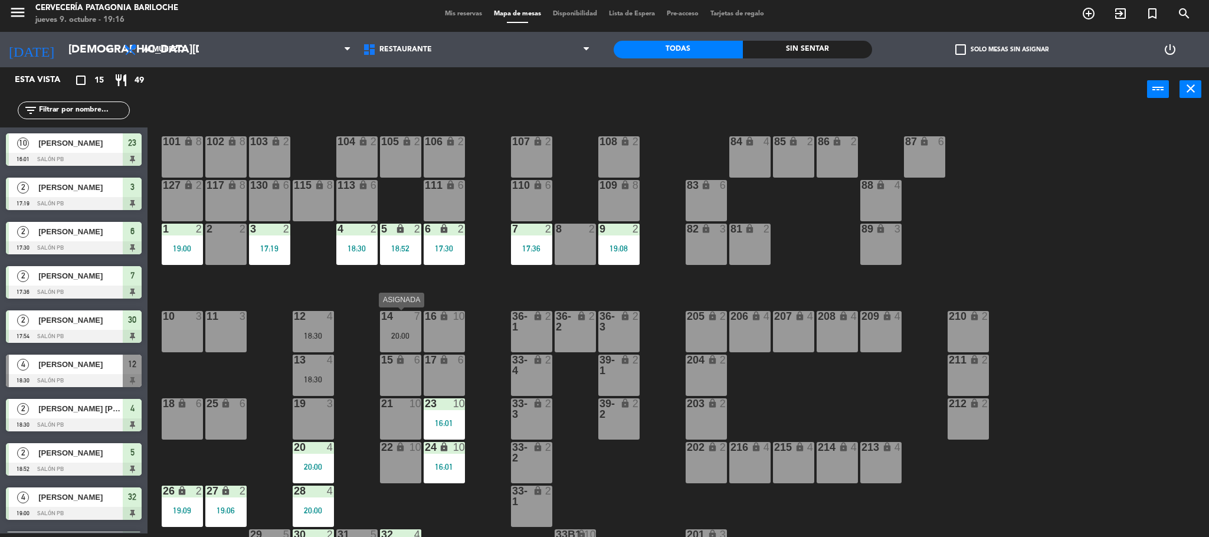
click at [407, 314] on div at bounding box center [400, 316] width 19 height 11
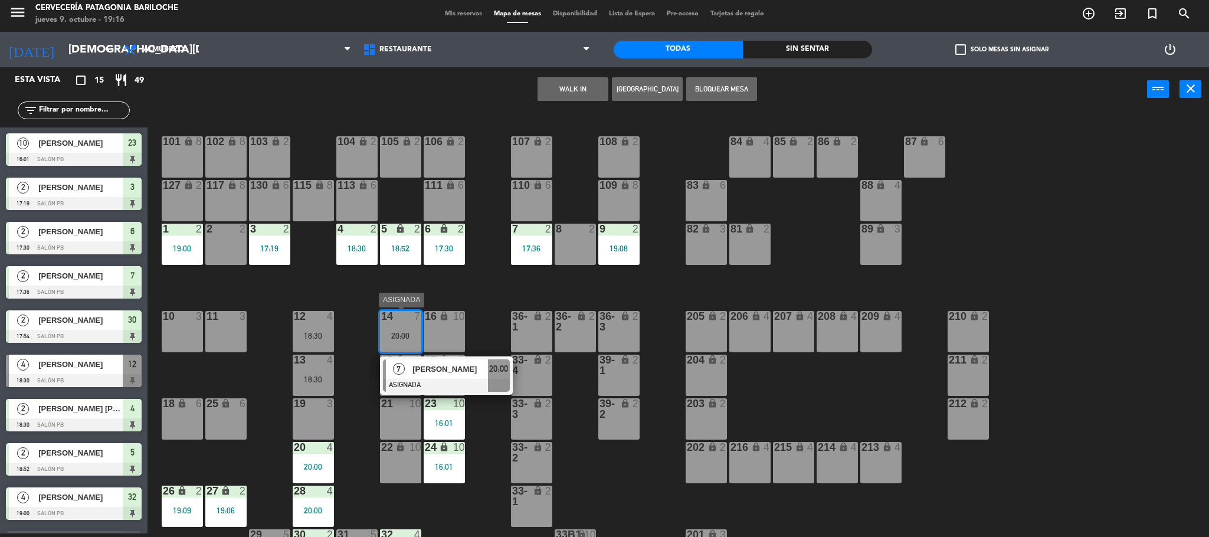
click at [434, 381] on div at bounding box center [446, 385] width 127 height 13
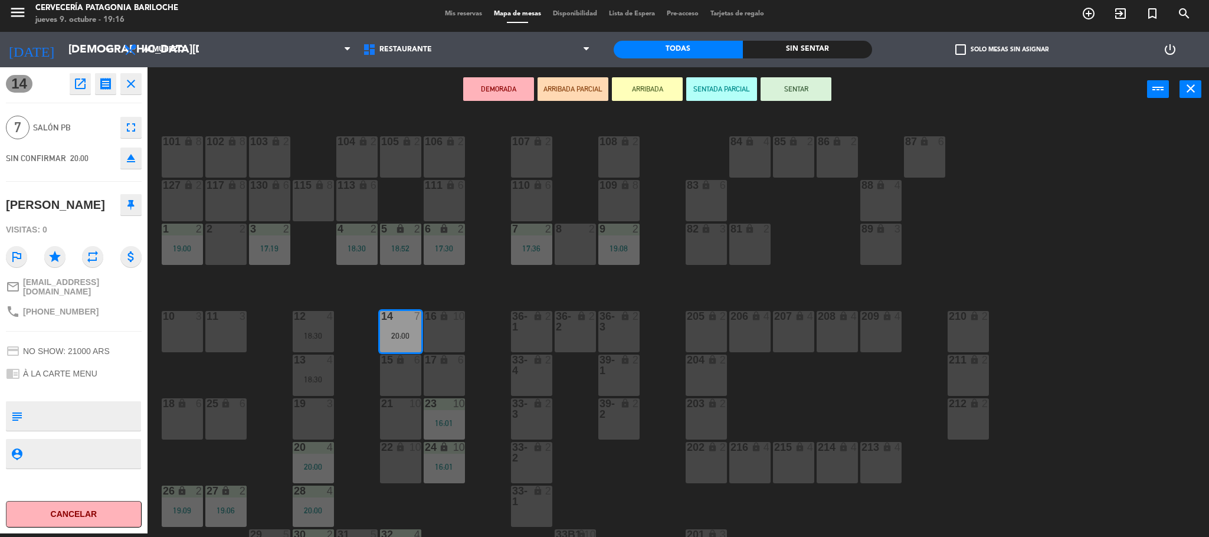
click at [438, 387] on div "17 lock 6" at bounding box center [444, 375] width 41 height 41
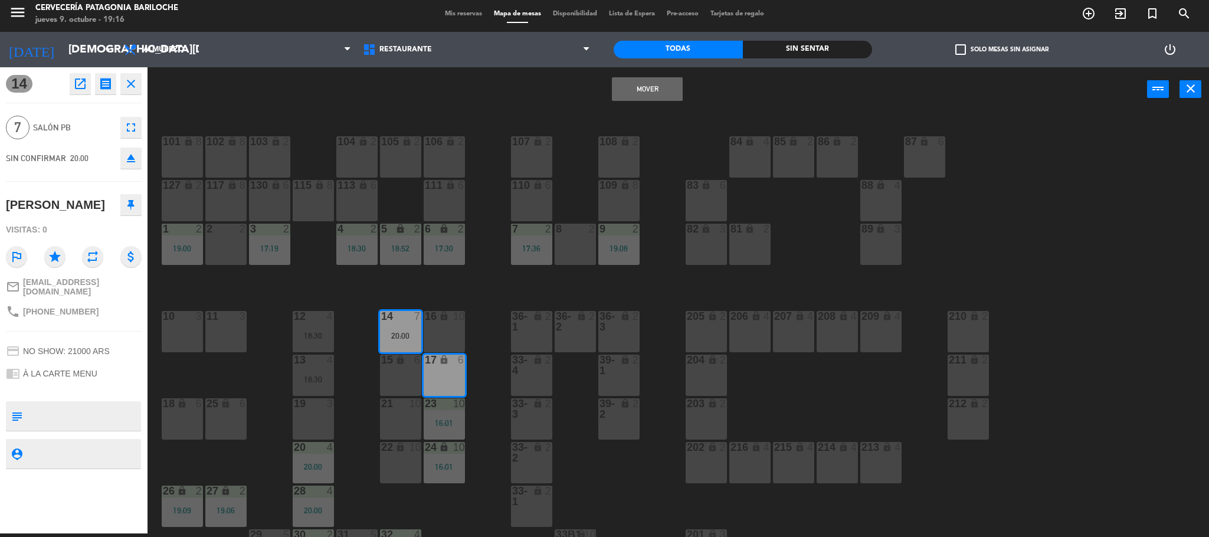
click at [449, 321] on icon "lock" at bounding box center [444, 316] width 10 height 10
click at [622, 79] on button "Mover y Unir" at bounding box center [610, 89] width 71 height 24
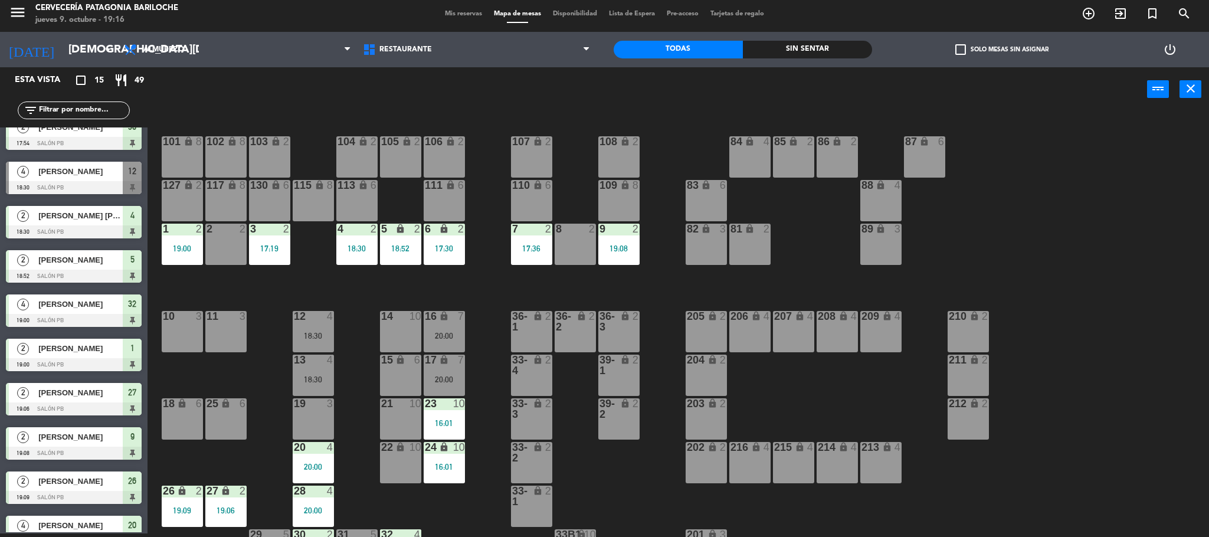
scroll to position [32, 0]
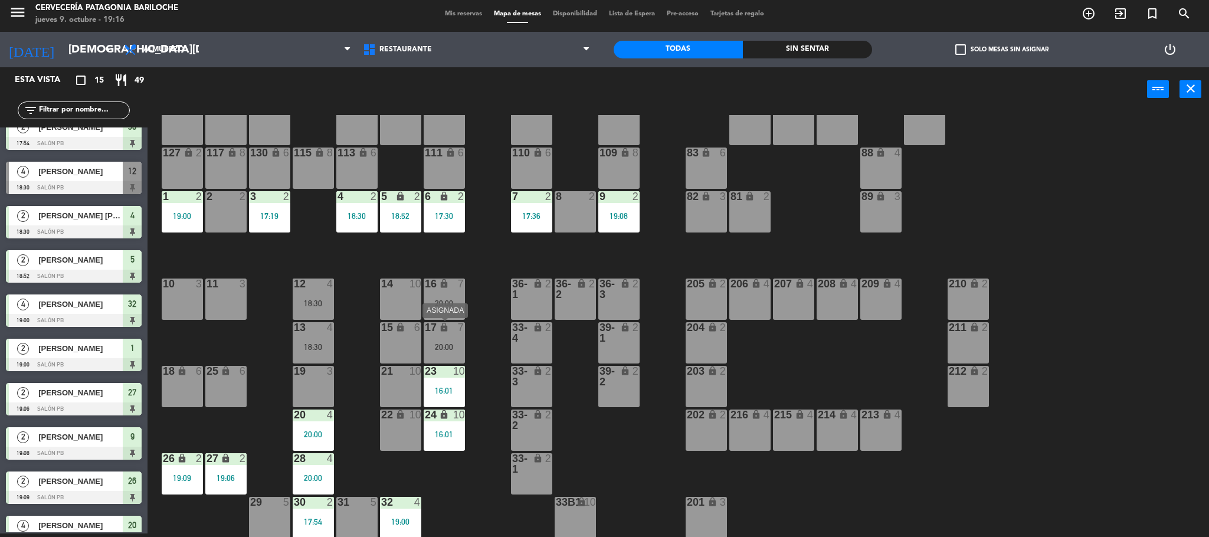
click at [433, 352] on div "17 lock 7 20:00" at bounding box center [444, 342] width 41 height 41
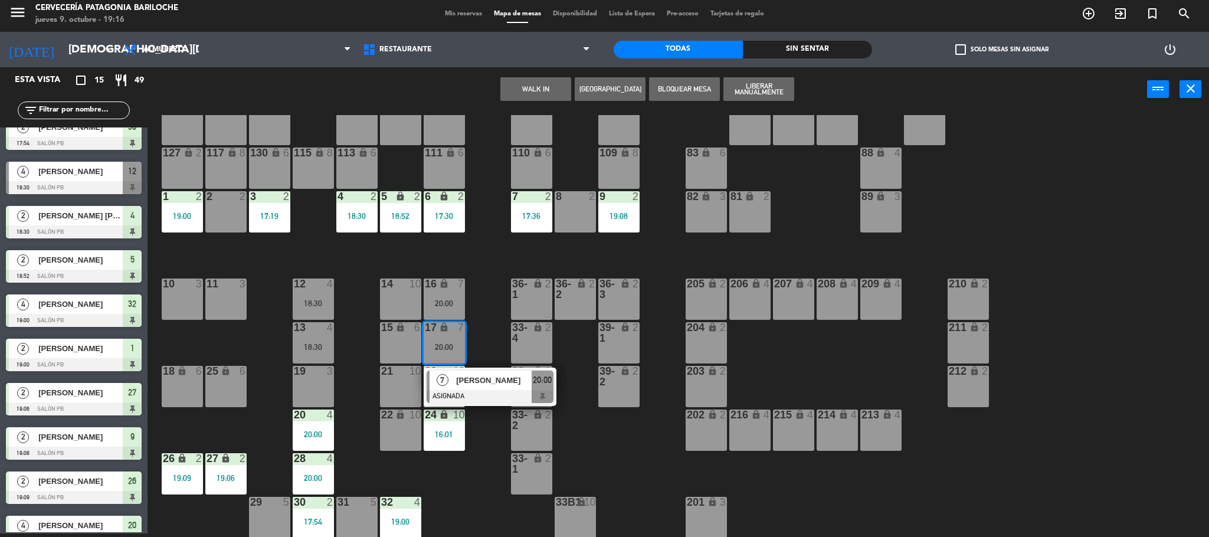
click at [475, 486] on div "101 lock 8 102 lock 8 104 lock 2 105 lock 2 106 lock 2 103 lock 2 107 lock 2 10…" at bounding box center [684, 326] width 1050 height 422
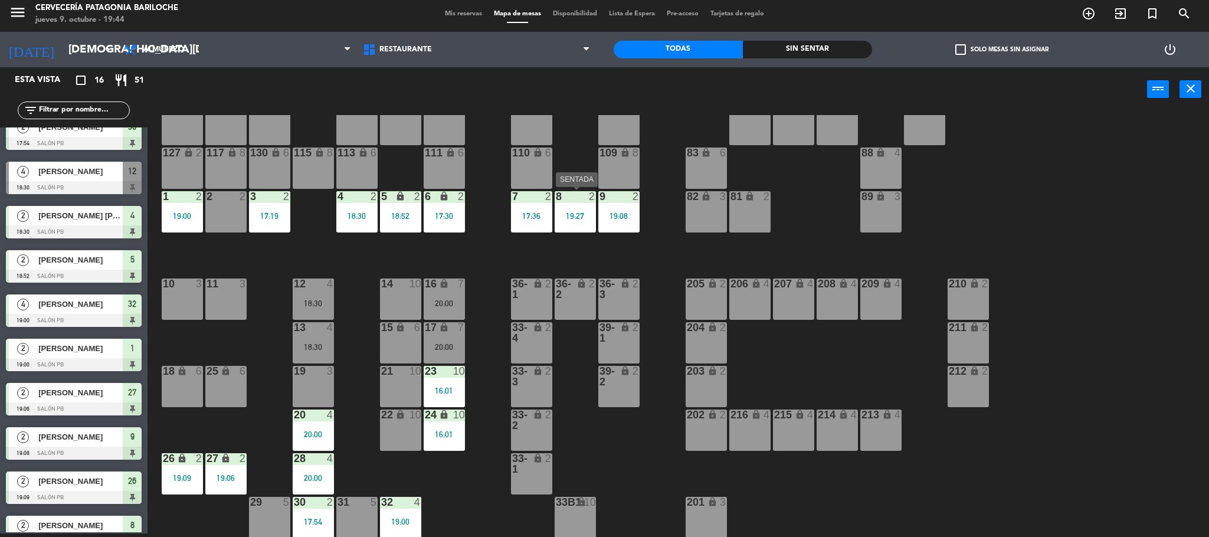
click at [583, 215] on div "19:27" at bounding box center [575, 216] width 41 height 8
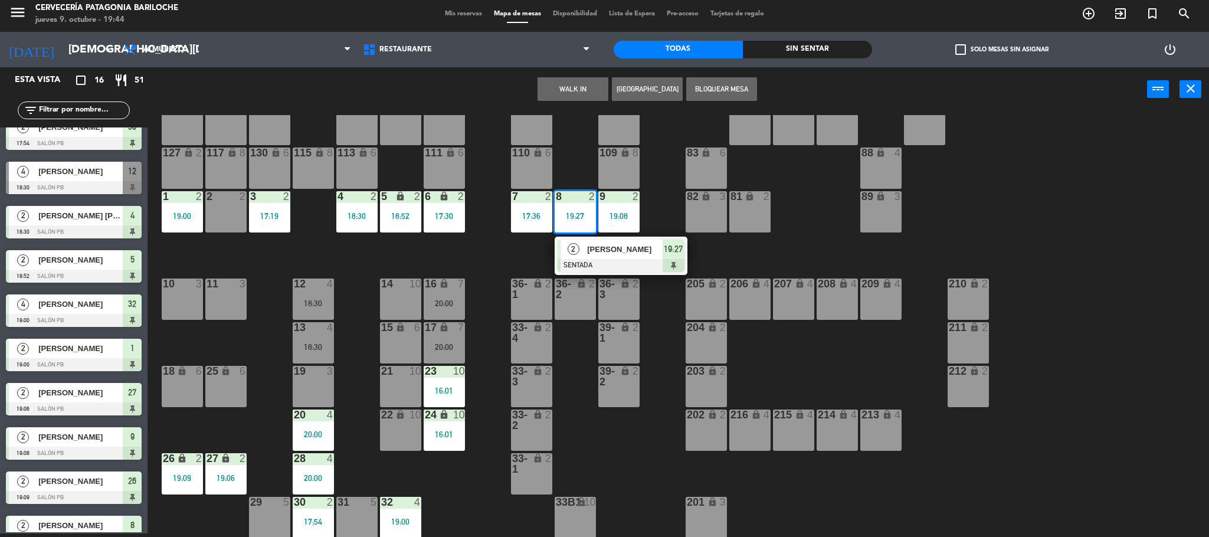
click at [671, 181] on div "101 lock 8 102 lock 8 104 lock 2 105 lock 2 106 lock 2 103 lock 2 107 lock 2 10…" at bounding box center [684, 326] width 1050 height 422
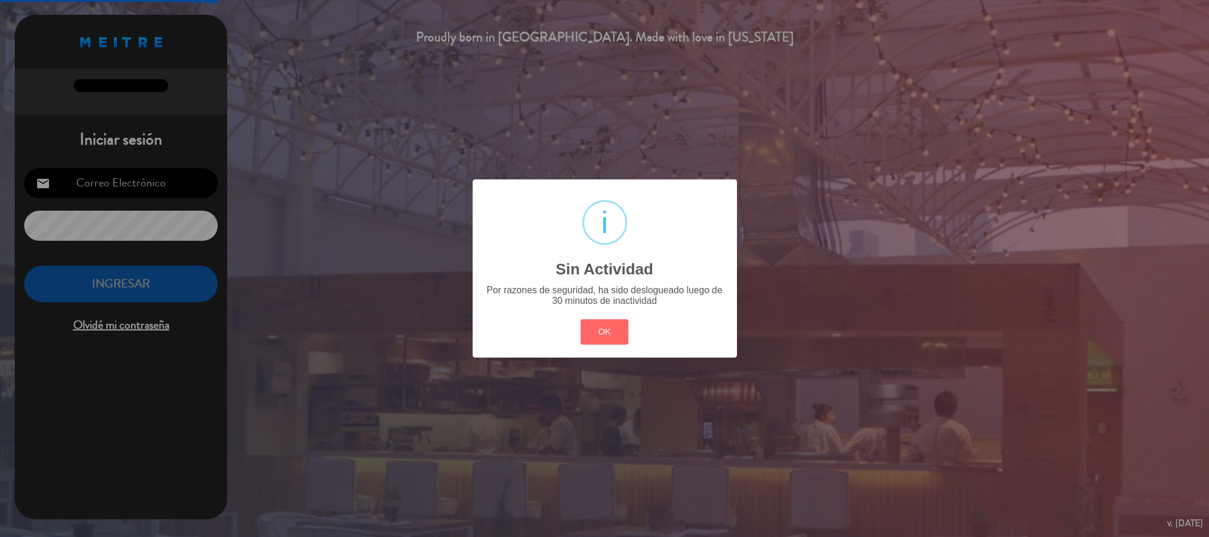
type input "[EMAIL_ADDRESS][DOMAIN_NAME]"
